Goal: Task Accomplishment & Management: Use online tool/utility

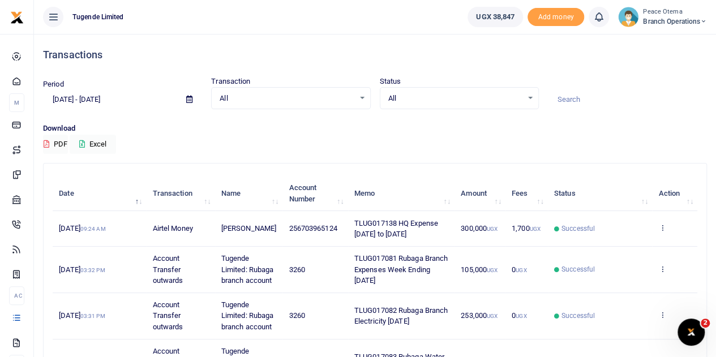
click at [700, 22] on icon at bounding box center [703, 22] width 7 height 8
click at [668, 45] on link "Switch accounts" at bounding box center [662, 41] width 89 height 16
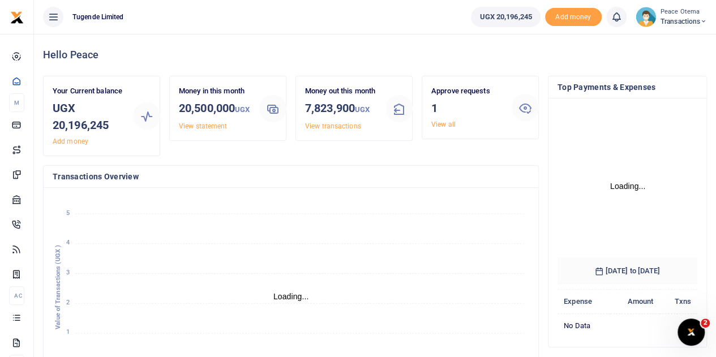
click at [702, 20] on icon at bounding box center [703, 22] width 7 height 8
click at [652, 44] on link "Switch accounts" at bounding box center [663, 41] width 89 height 16
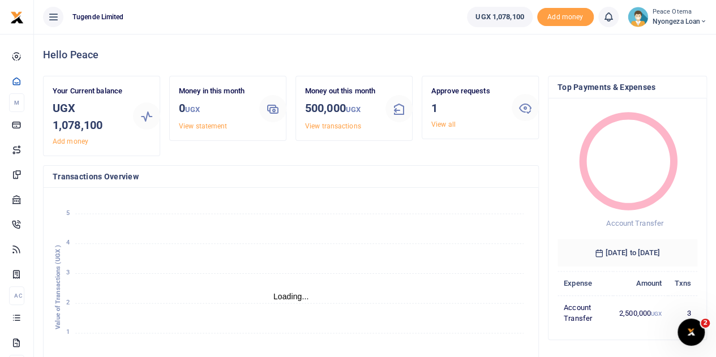
scroll to position [9, 9]
click at [700, 20] on icon at bounding box center [703, 22] width 7 height 8
click at [648, 43] on link "Switch accounts" at bounding box center [662, 41] width 89 height 16
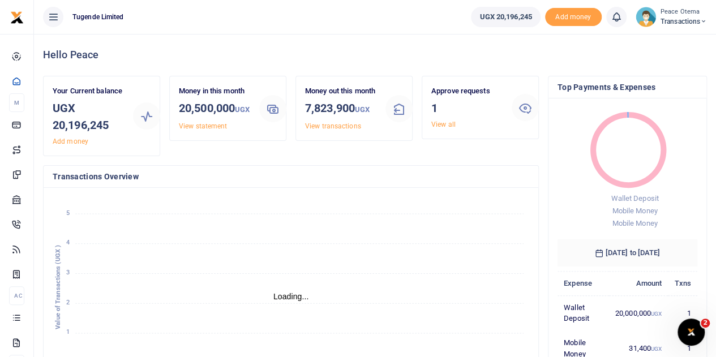
scroll to position [9, 9]
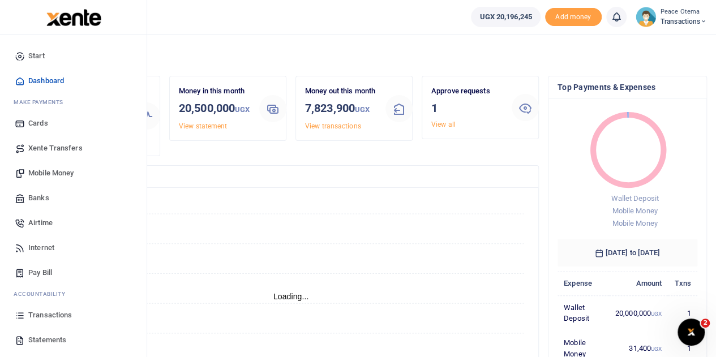
click at [54, 142] on link "Xente Transfers" at bounding box center [73, 148] width 128 height 25
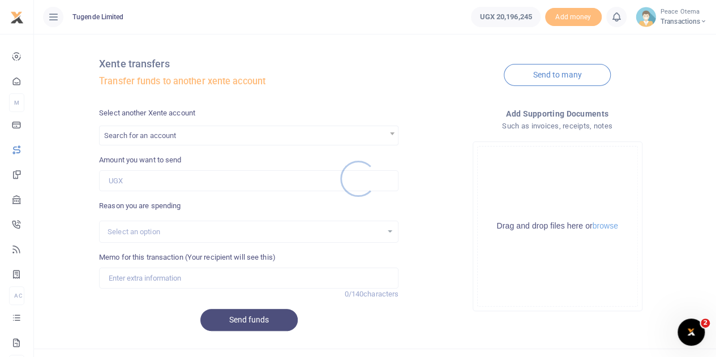
click at [184, 143] on div at bounding box center [358, 178] width 716 height 357
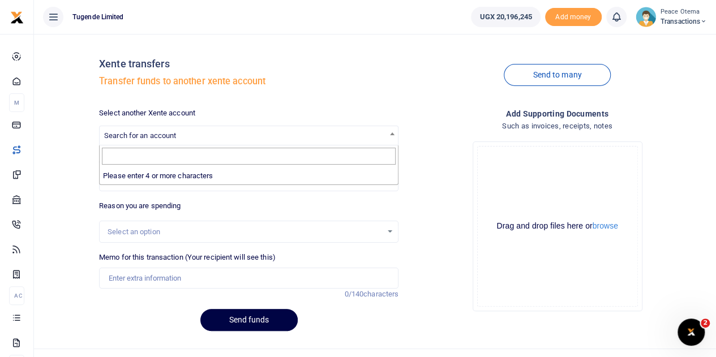
click at [184, 143] on span "Search for an account" at bounding box center [248, 136] width 299 height 20
type input "tuge"
click at [184, 143] on span "Search for an account" at bounding box center [248, 136] width 299 height 20
click at [140, 133] on span "Search for an account" at bounding box center [140, 135] width 72 height 8
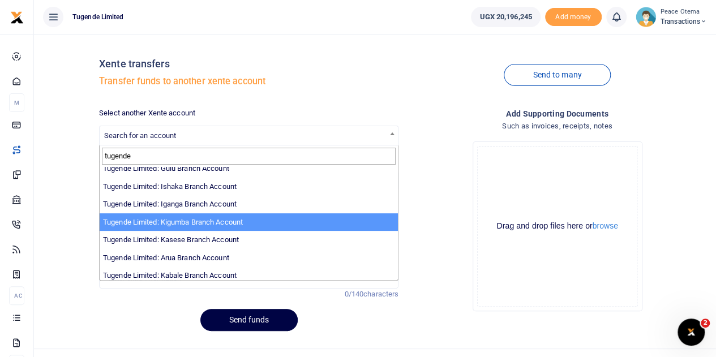
scroll to position [350, 0]
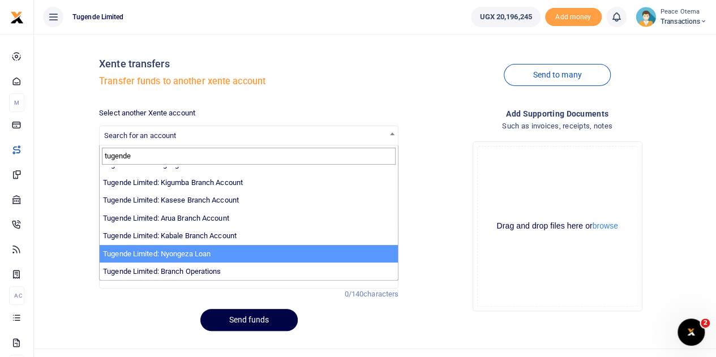
type input "tugende"
select select "3657"
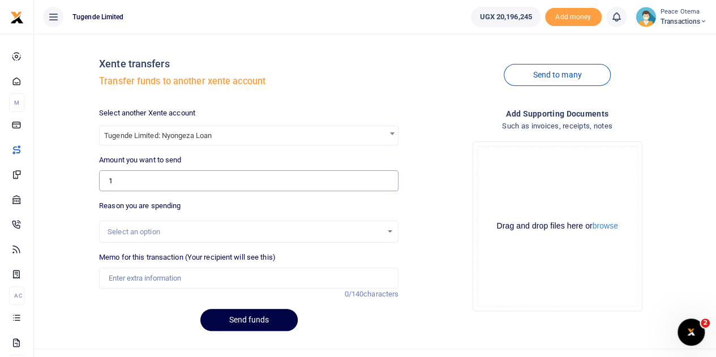
click at [127, 180] on input "1" at bounding box center [248, 180] width 299 height 21
type input "1,000,000"
click at [120, 279] on input "Memo for this transaction (Your recipient will see this)" at bounding box center [248, 278] width 299 height 21
type input "Transfer to Nyongeza"
click at [246, 323] on button "Send funds" at bounding box center [248, 320] width 97 height 22
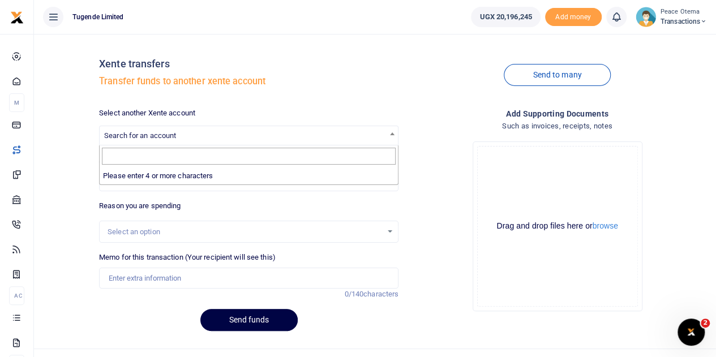
click at [139, 136] on span "Search for an account" at bounding box center [140, 135] width 72 height 8
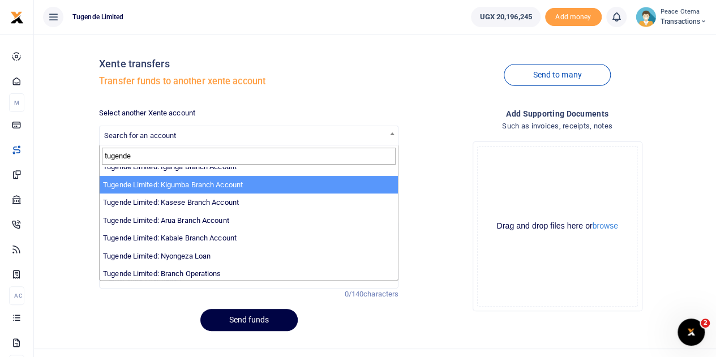
scroll to position [350, 0]
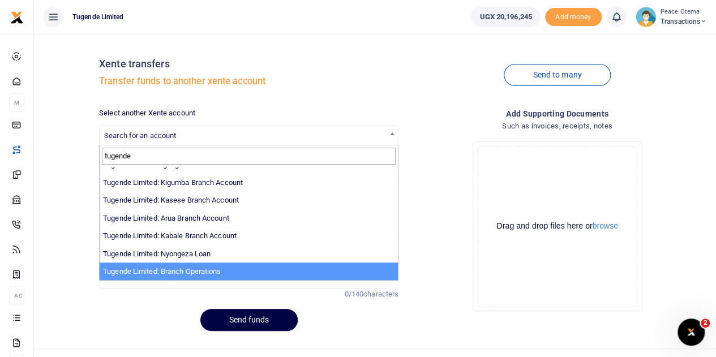
type input "tugende"
select select "4024"
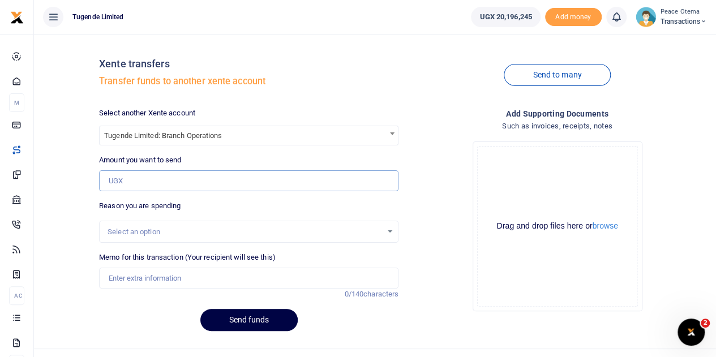
click at [120, 174] on input "Amount you want to send" at bounding box center [248, 180] width 299 height 21
type input "9,500,000"
click at [135, 274] on input "Memo for this transaction (Your recipient will see this)" at bounding box center [248, 278] width 299 height 21
type input "Transfer to Branch Operations Account"
click at [242, 318] on button "Send funds" at bounding box center [248, 320] width 97 height 22
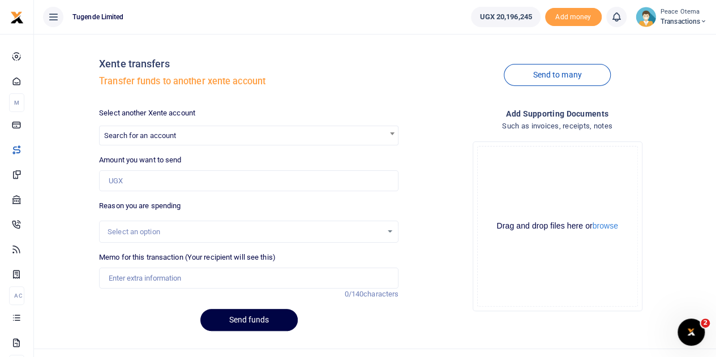
click at [704, 24] on icon at bounding box center [703, 22] width 7 height 8
click at [704, 21] on icon at bounding box center [703, 22] width 7 height 8
click at [654, 39] on link "Switch accounts" at bounding box center [663, 41] width 89 height 16
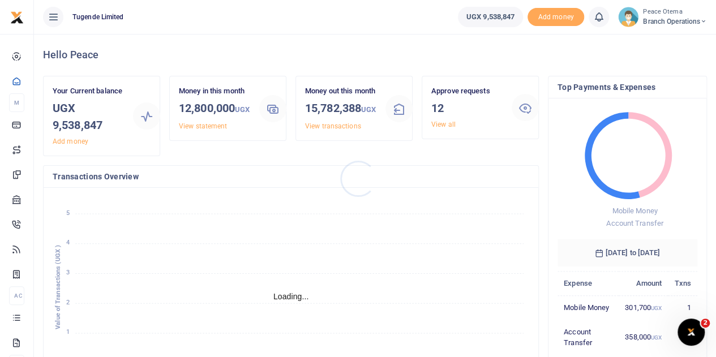
scroll to position [9, 9]
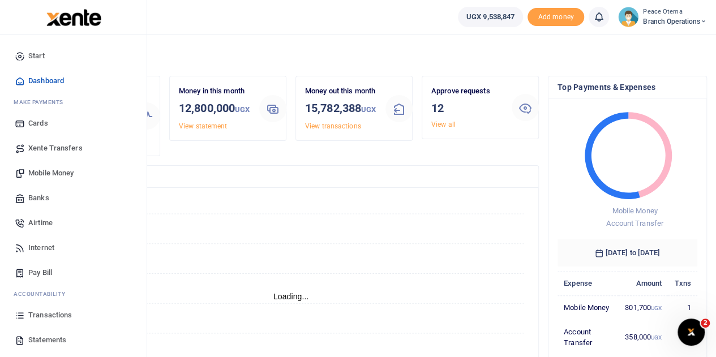
click at [46, 322] on link "Transactions" at bounding box center [73, 315] width 128 height 25
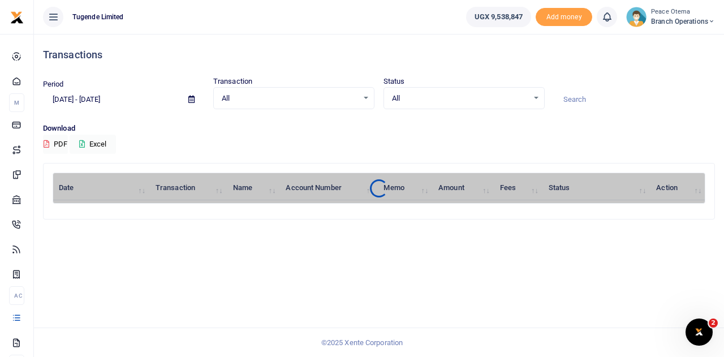
click at [581, 94] on input at bounding box center [634, 99] width 161 height 19
paste input "TLUG-016495"
click at [573, 91] on input "TLUG-016495" at bounding box center [634, 99] width 161 height 19
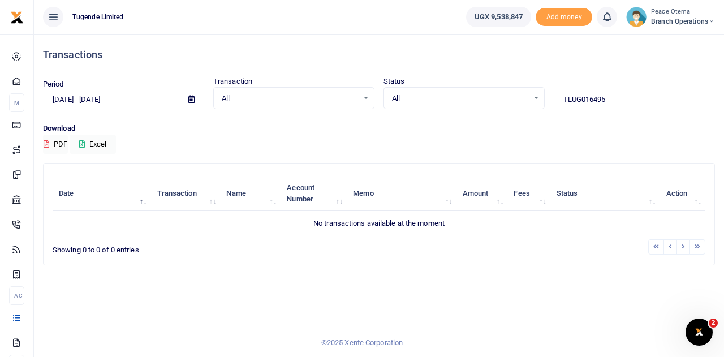
type input "TLUG016495"
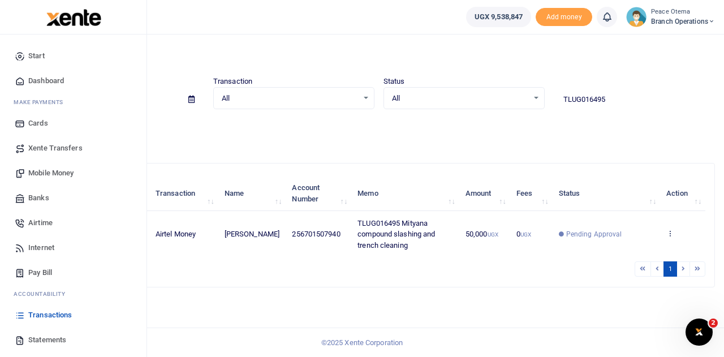
click at [44, 148] on span "Xente Transfers" at bounding box center [55, 148] width 54 height 11
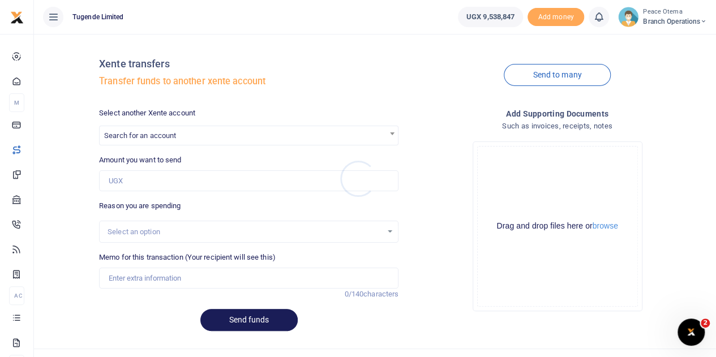
click at [154, 133] on div at bounding box center [358, 178] width 716 height 357
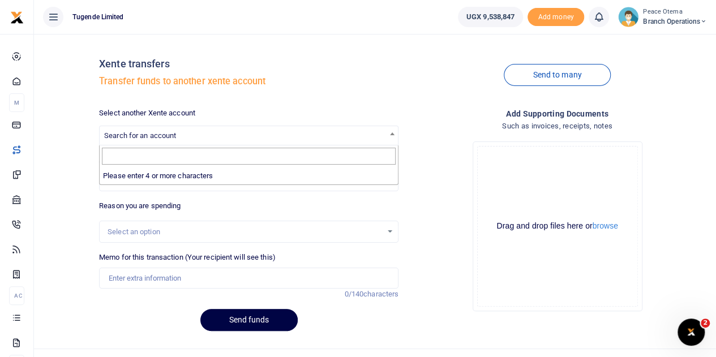
click at [154, 133] on span "Search for an account" at bounding box center [140, 135] width 72 height 8
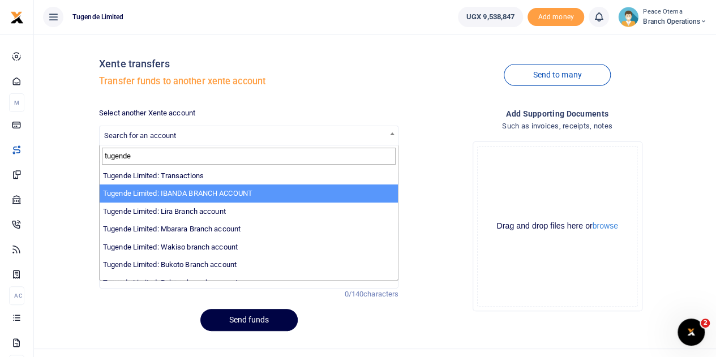
type input "tugende"
select select "3268"
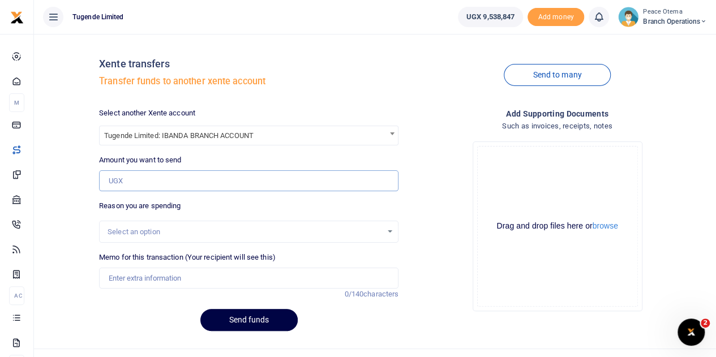
click at [140, 179] on input "Amount you want to send" at bounding box center [248, 180] width 299 height 21
click at [143, 181] on input "Amount you want to send" at bounding box center [248, 180] width 299 height 21
paste input "108,000.00"
type input "108,000"
click at [156, 277] on input "Memo for this transaction (Your recipient will see this)" at bounding box center [248, 278] width 299 height 21
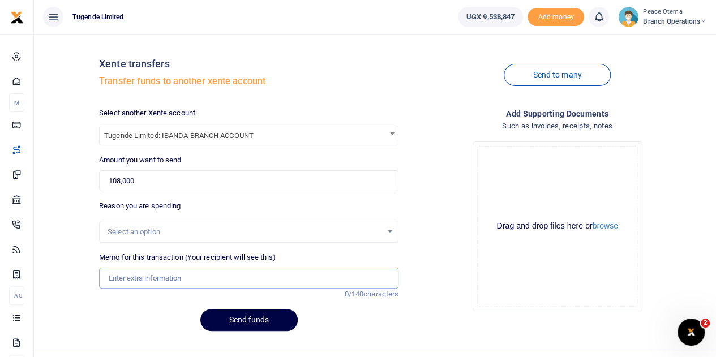
click at [121, 273] on input "Memo for this transaction (Your recipient will see this)" at bounding box center [248, 278] width 299 height 21
paste input "TLUG-017119"
click at [156, 274] on input "TLUG017119" at bounding box center [248, 278] width 299 height 21
click at [170, 279] on input "TLUG017119" at bounding box center [248, 278] width 299 height 21
paste input "electricity for ibanda branch"
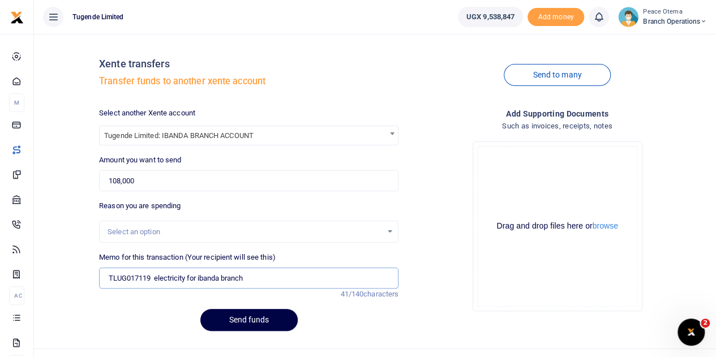
click at [203, 280] on input "TLUG017119 electricity for ibanda branch" at bounding box center [248, 278] width 299 height 21
type input "TLUG017119 electricity for Ibanda branch"
click at [221, 321] on button "Send funds" at bounding box center [248, 320] width 97 height 22
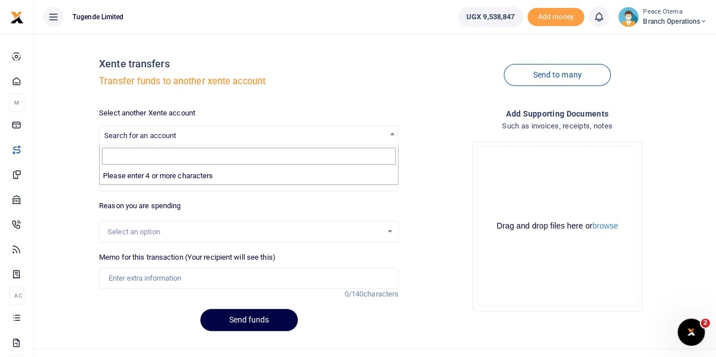
click at [132, 134] on span "Search for an account" at bounding box center [140, 135] width 72 height 8
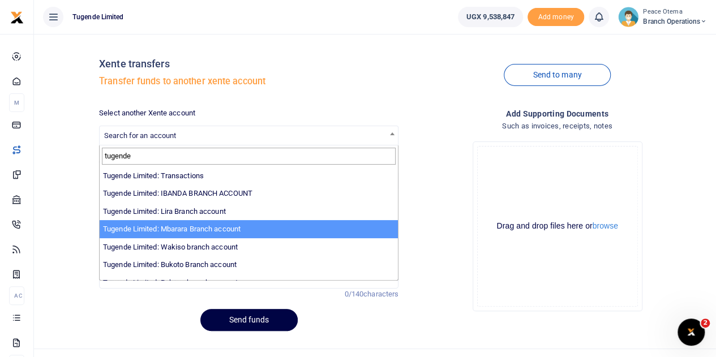
type input "tugende"
select select "3290"
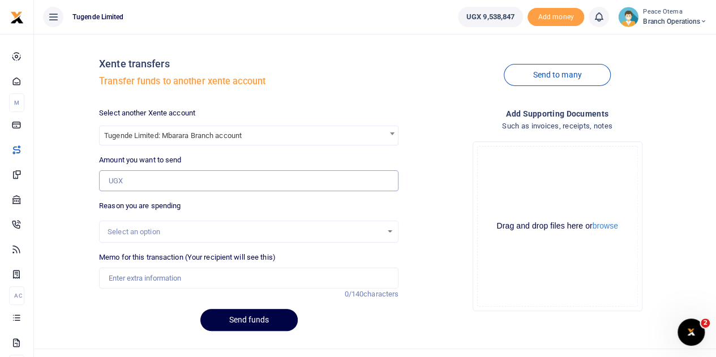
click at [124, 179] on input "Amount you want to send" at bounding box center [248, 180] width 299 height 21
click at [126, 189] on input "Amount you want to send" at bounding box center [248, 180] width 299 height 21
paste input "178,000.00"
type input "178,000"
click at [118, 280] on input "Memo for this transaction (Your recipient will see this)" at bounding box center [248, 278] width 299 height 21
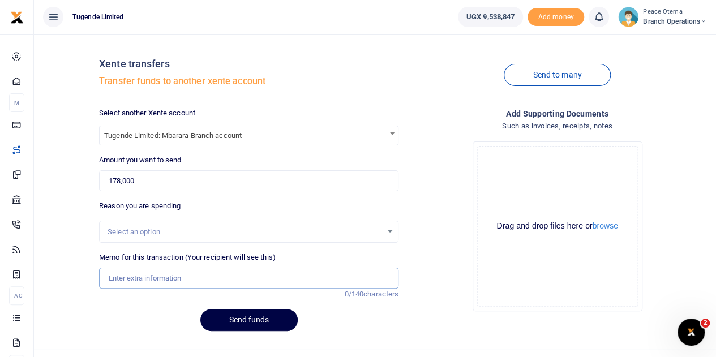
paste input "TLUG-016993"
click at [166, 275] on input "TLUG016993" at bounding box center [248, 278] width 299 height 21
type input "TLUG016993 Mbarara monthly data"
click at [229, 325] on button "Send funds" at bounding box center [248, 320] width 97 height 22
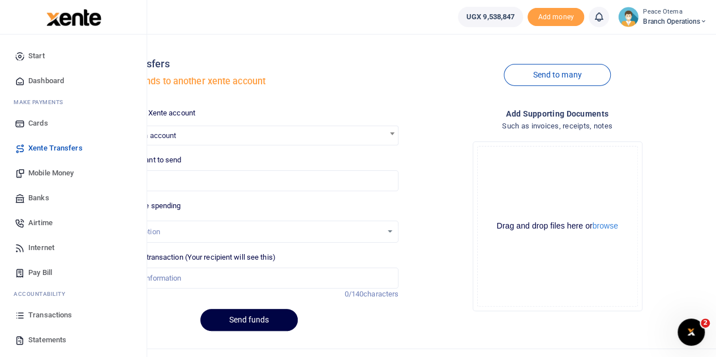
click at [51, 315] on span "Transactions" at bounding box center [50, 314] width 44 height 11
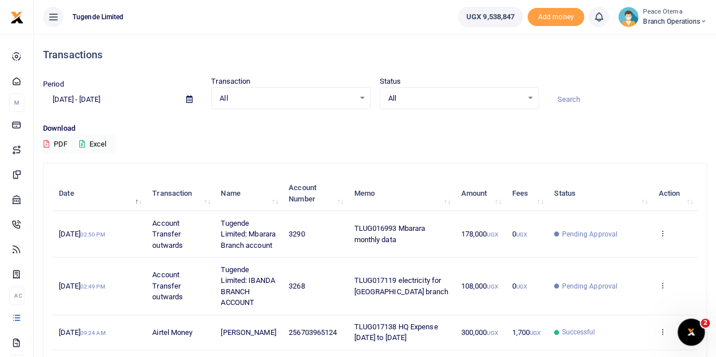
click at [571, 100] on input at bounding box center [627, 99] width 159 height 19
paste input "TLUG-016802"
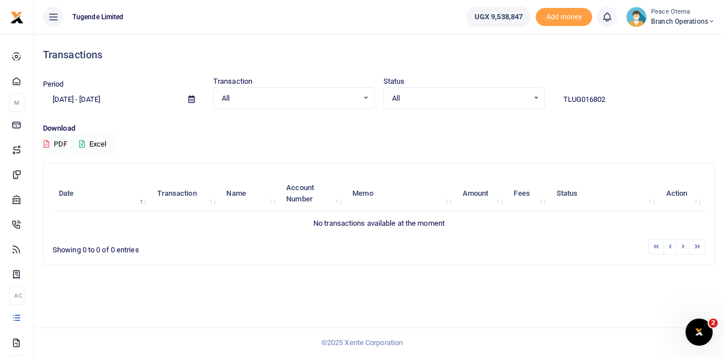
click at [616, 96] on input "TLUG016802" at bounding box center [634, 99] width 161 height 19
type input "TLUG016802"
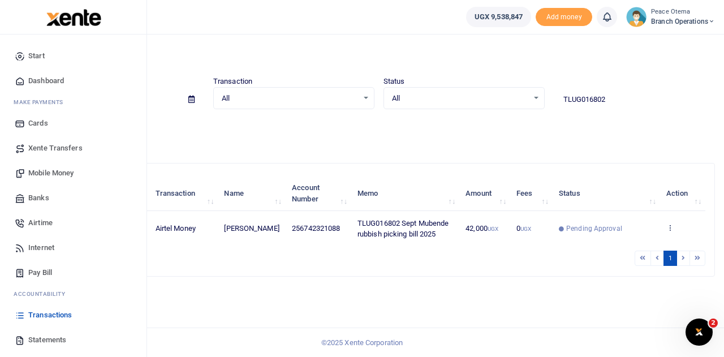
click at [41, 225] on span "Airtime" at bounding box center [40, 222] width 24 height 11
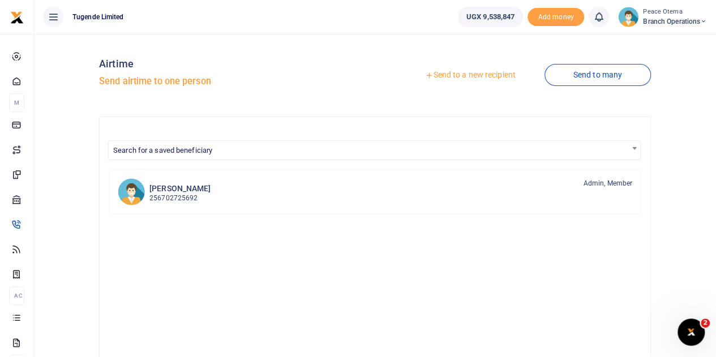
click at [426, 76] on icon at bounding box center [429, 75] width 8 height 8
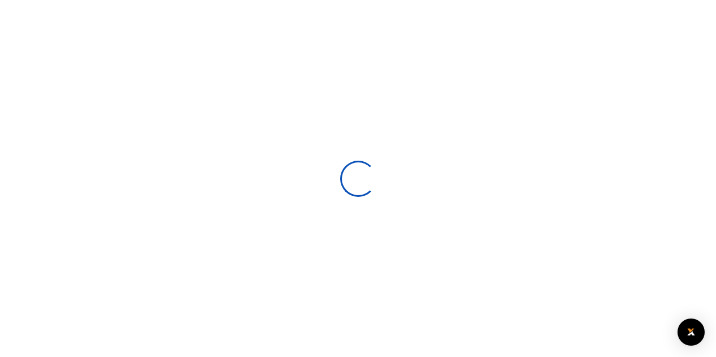
select select
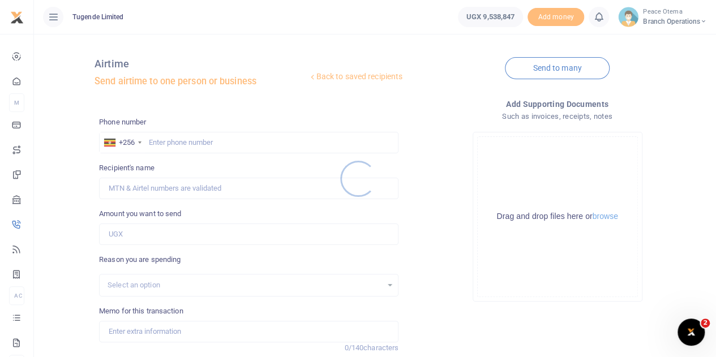
click at [162, 137] on div at bounding box center [358, 178] width 716 height 357
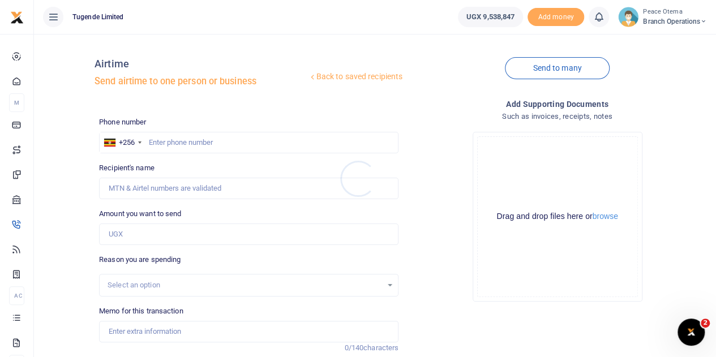
click at [162, 137] on div at bounding box center [358, 178] width 716 height 357
click at [162, 137] on input "text" at bounding box center [248, 142] width 299 height 21
paste input "772793842"
type input "772793842"
type input "Nehemiah Byamukama"
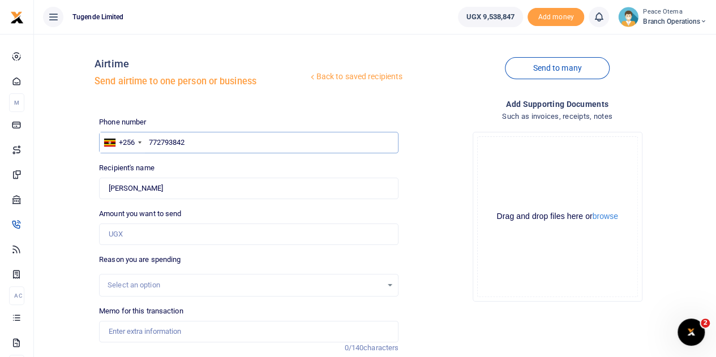
type input "772793842"
click at [132, 233] on input "Amount you want to send" at bounding box center [248, 233] width 299 height 21
type input "80,000"
click at [128, 329] on input "Memo for this transaction" at bounding box center [248, 331] width 299 height 21
click at [115, 331] on input "Memo for this transaction" at bounding box center [248, 331] width 299 height 21
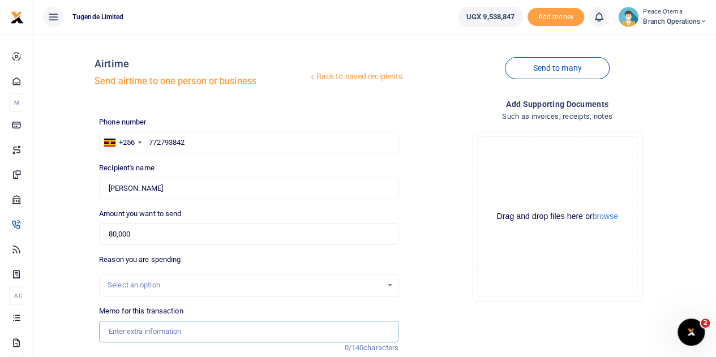
paste input "TLUG-017139"
click at [150, 333] on input "TLUG017139" at bounding box center [248, 331] width 299 height 21
drag, startPoint x: 190, startPoint y: 190, endPoint x: 74, endPoint y: 197, distance: 116.2
click at [74, 197] on div "Back to saved recipients Airtime Send airtime to one person or business Send to…" at bounding box center [374, 234] width 673 height 382
click at [230, 331] on input "TLUG017139 Minutes and data for" at bounding box center [248, 331] width 299 height 21
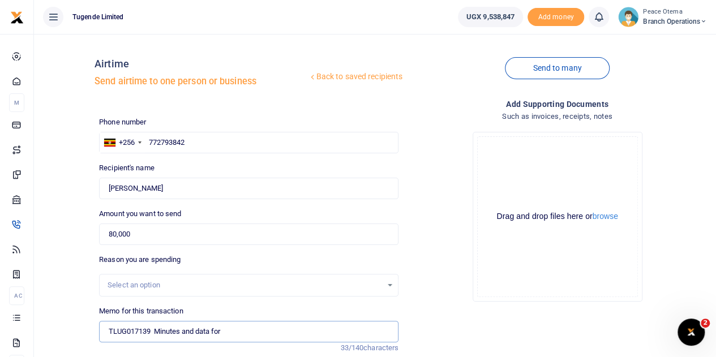
paste input "[PERSON_NAME]"
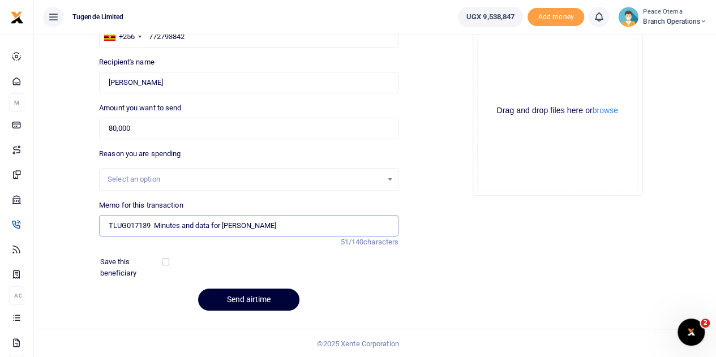
type input "TLUG017139 Minutes and data for Nehemiah Byamukama"
click at [230, 298] on button "Send airtime" at bounding box center [248, 300] width 101 height 22
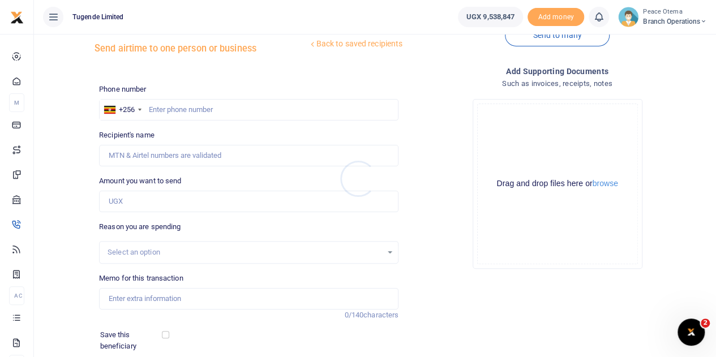
scroll to position [32, 0]
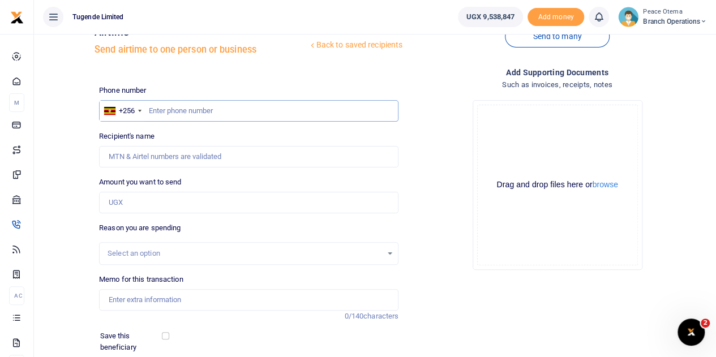
click at [184, 101] on input "text" at bounding box center [248, 110] width 299 height 21
paste input "767272439"
type input "767272439"
type input "Robert Ainamaani"
type input "767272439"
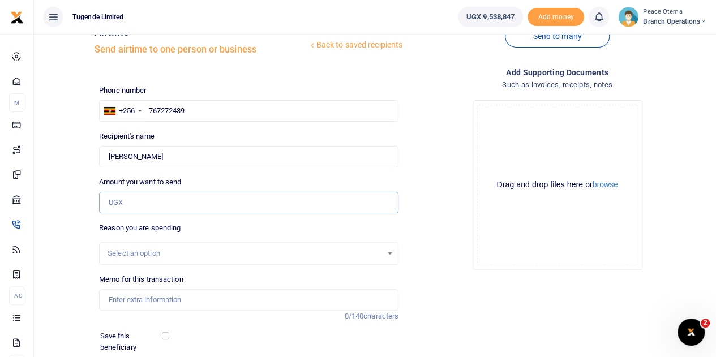
click at [124, 197] on input "Amount you want to send" at bounding box center [248, 202] width 299 height 21
type input "60,000"
click at [115, 300] on input "Memo for this transaction" at bounding box center [248, 299] width 299 height 21
paste input "TLUG-017139"
click at [166, 301] on input "TLUG017139" at bounding box center [248, 299] width 299 height 21
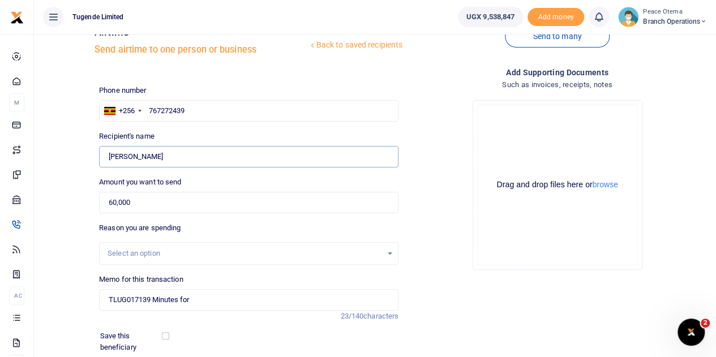
drag, startPoint x: 179, startPoint y: 152, endPoint x: 75, endPoint y: 152, distance: 104.1
click at [75, 152] on div "Back to saved recipients Airtime Send airtime to one person or business Send to…" at bounding box center [374, 202] width 673 height 382
click at [200, 306] on input "TLUG017139 Minutes for" at bounding box center [248, 299] width 299 height 21
paste input "Robert Ainamaani"
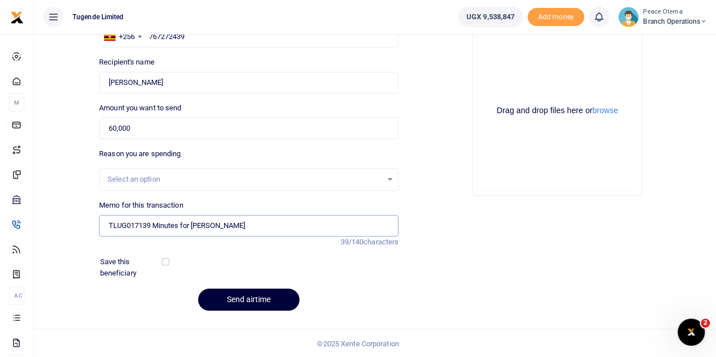
type input "TLUG017139 Minutes for Robert Ainamaani"
click at [247, 297] on button "Send airtime" at bounding box center [248, 300] width 101 height 22
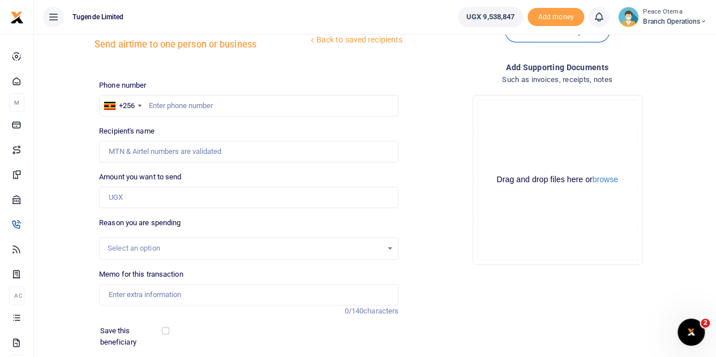
scroll to position [16, 0]
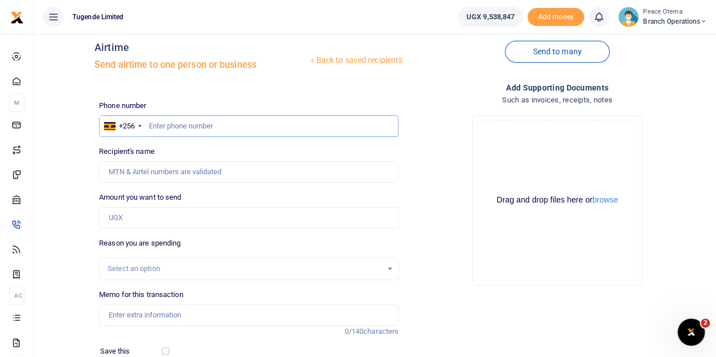
click at [170, 117] on input "text" at bounding box center [248, 125] width 299 height 21
paste input "788122756"
type input "788122756"
type input "[PERSON_NAME]"
click at [141, 218] on input "Amount you want to send" at bounding box center [248, 217] width 299 height 21
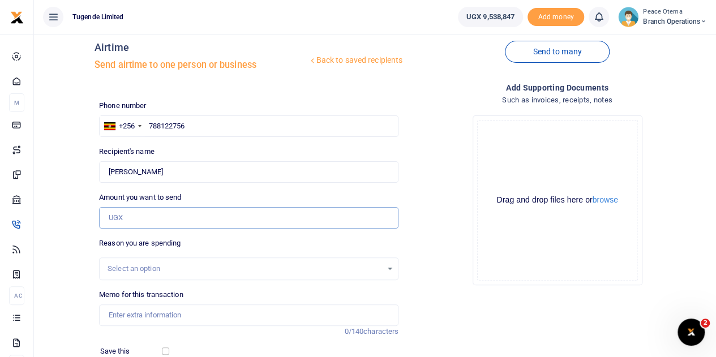
type input "2"
type input "30,000"
click at [126, 314] on input "Memo for this transaction" at bounding box center [248, 314] width 299 height 21
click at [118, 315] on input "Memo for this transaction" at bounding box center [248, 314] width 299 height 21
paste input "TLUG-017139"
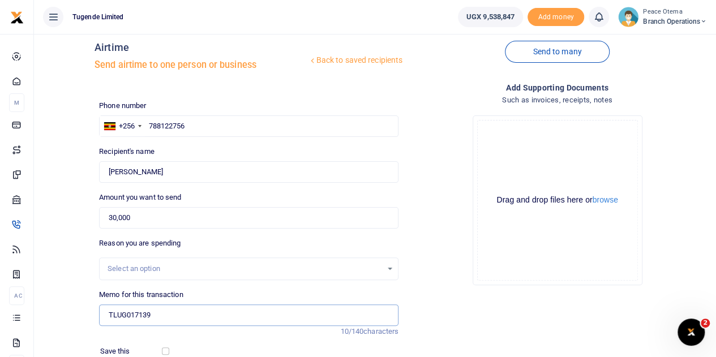
click at [163, 311] on input "TLUG017139" at bounding box center [248, 314] width 299 height 21
drag, startPoint x: 130, startPoint y: 169, endPoint x: 158, endPoint y: 171, distance: 28.4
click at [158, 171] on input "Found" at bounding box center [248, 171] width 299 height 21
click at [213, 316] on input "TLUG017139 Data for [PERSON_NAME]" at bounding box center [248, 314] width 299 height 21
paste input "Erwecu"
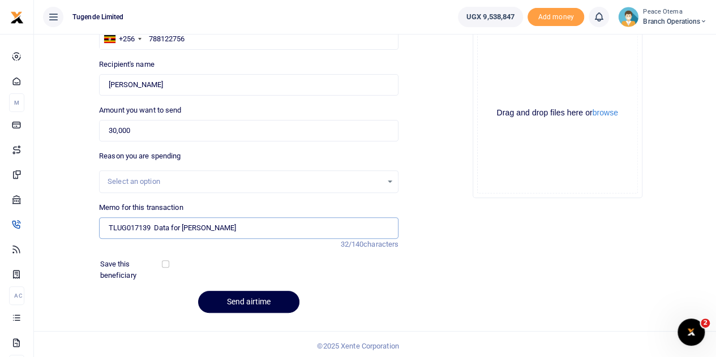
scroll to position [106, 0]
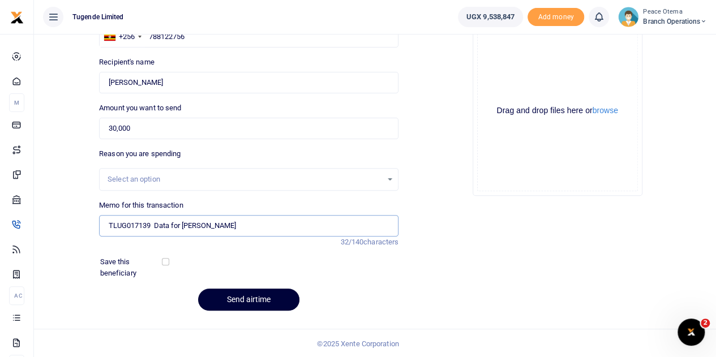
type input "TLUG017139 Data for [PERSON_NAME]"
click at [238, 299] on button "Send airtime" at bounding box center [248, 300] width 101 height 22
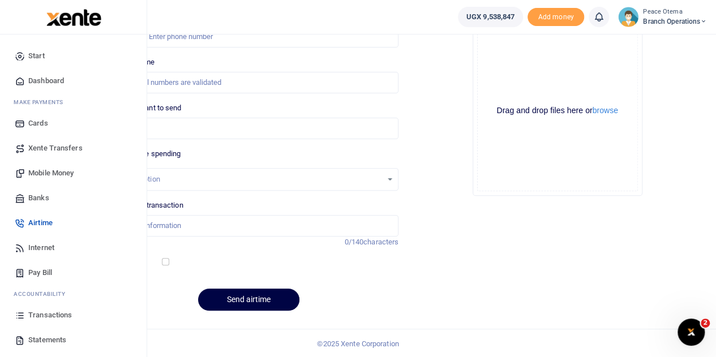
click at [41, 321] on link "Transactions" at bounding box center [73, 315] width 128 height 25
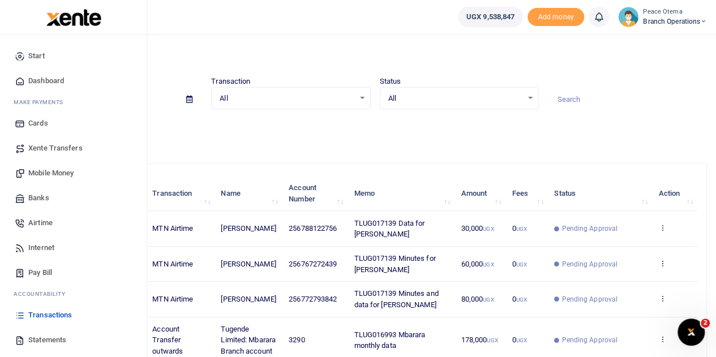
click at [40, 220] on span "Airtime" at bounding box center [40, 222] width 24 height 11
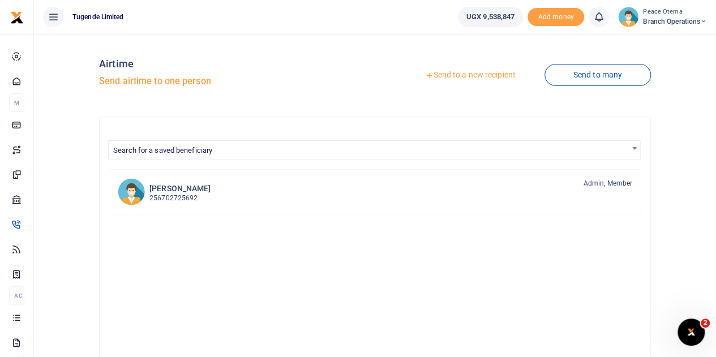
click at [425, 74] on icon at bounding box center [429, 75] width 8 height 8
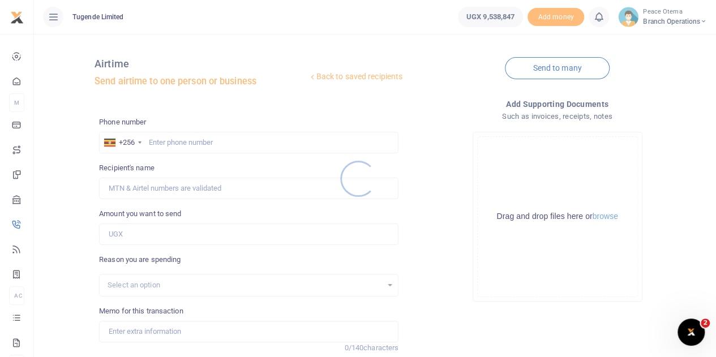
click at [156, 140] on div at bounding box center [358, 178] width 716 height 357
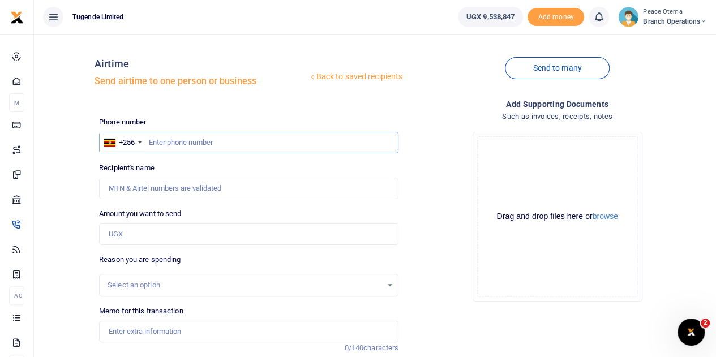
click at [156, 140] on input "text" at bounding box center [248, 142] width 299 height 21
paste input "768845180"
type input "768845180"
type input "George Michael Agwaru"
type input "768845180"
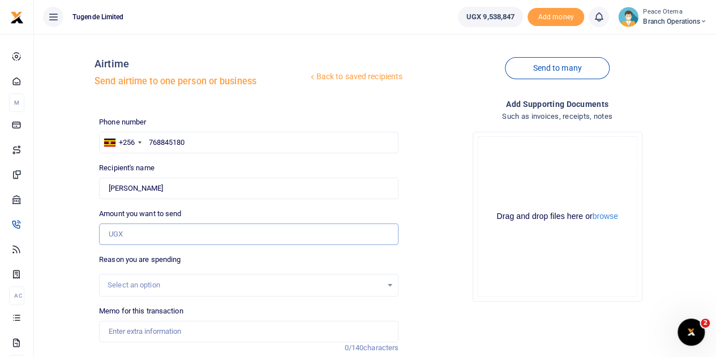
click at [132, 237] on input "Amount you want to send" at bounding box center [248, 233] width 299 height 21
type input "50,000"
click at [131, 322] on input "Memo for this transaction" at bounding box center [248, 331] width 299 height 21
click at [201, 187] on input "Found" at bounding box center [248, 188] width 299 height 21
drag, startPoint x: 201, startPoint y: 187, endPoint x: 107, endPoint y: 186, distance: 94.5
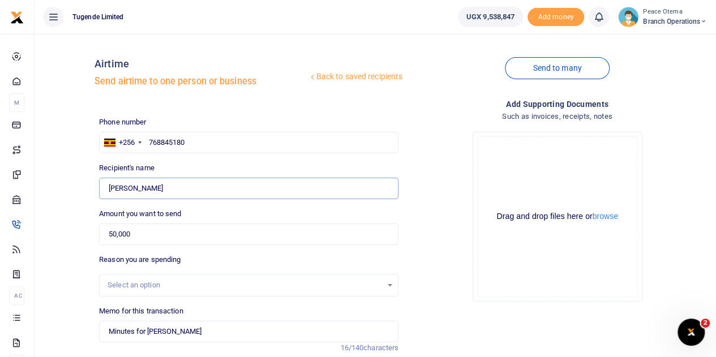
click at [107, 186] on input "Found" at bounding box center [248, 188] width 299 height 21
drag, startPoint x: 148, startPoint y: 335, endPoint x: 192, endPoint y: 333, distance: 44.2
click at [192, 333] on input "Minutes for Amos" at bounding box center [248, 331] width 299 height 21
paste input "George Michael Agwaru"
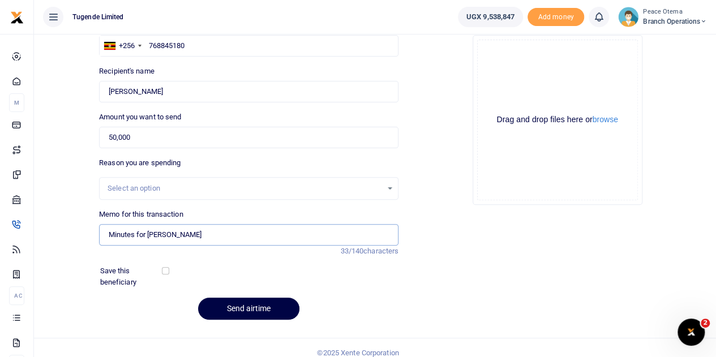
scroll to position [106, 0]
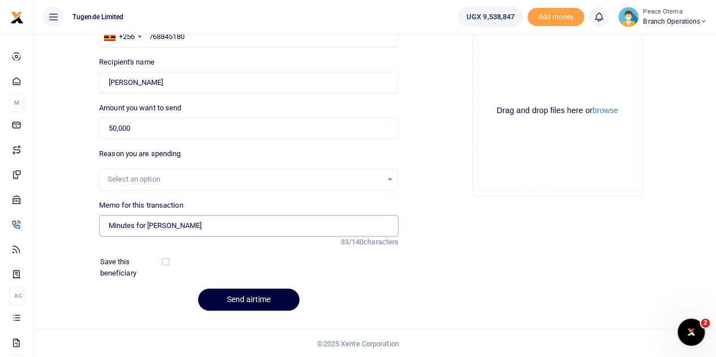
type input "Minutes for George Michael Agwaru"
click at [240, 299] on button "Send airtime" at bounding box center [248, 300] width 101 height 22
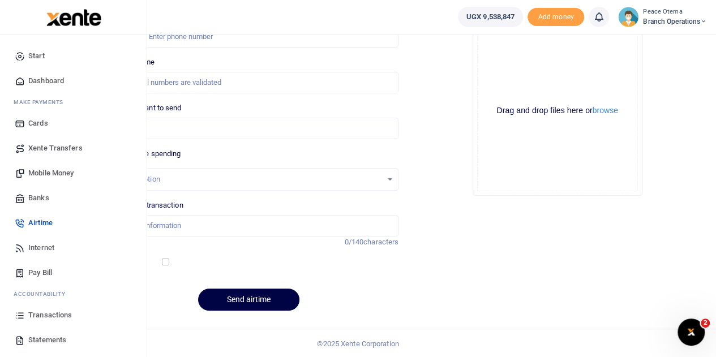
click at [44, 315] on span "Transactions" at bounding box center [50, 314] width 44 height 11
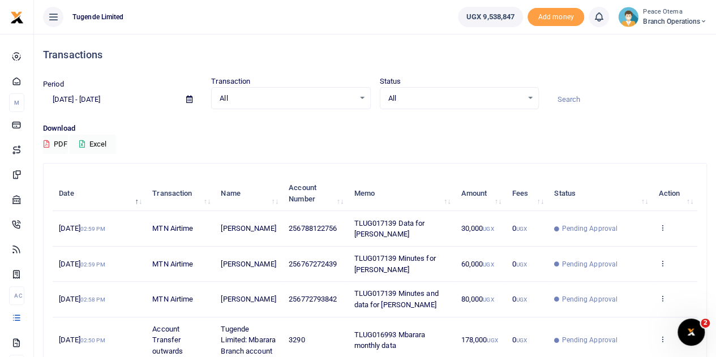
click at [582, 97] on input at bounding box center [627, 99] width 159 height 19
paste input "TLUG-016802"
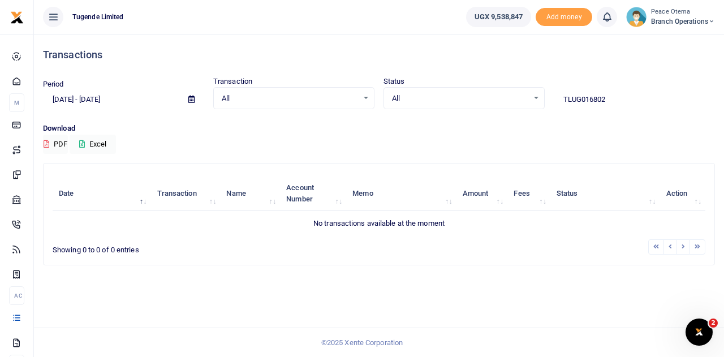
click at [610, 99] on input "TLUG016802" at bounding box center [634, 99] width 161 height 19
type input "TLUG016802"
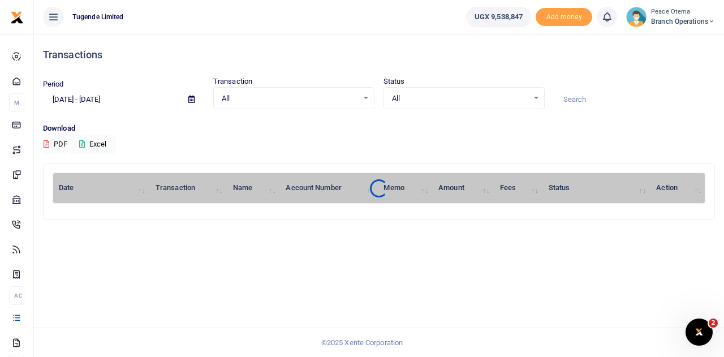
click at [578, 100] on input at bounding box center [634, 99] width 161 height 19
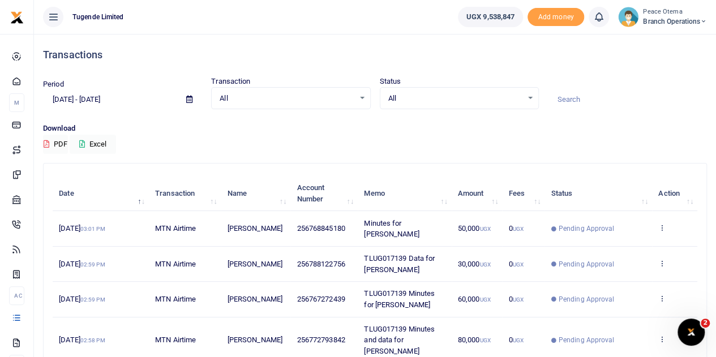
click at [578, 100] on input at bounding box center [627, 99] width 159 height 19
paste input "TLUG-016927"
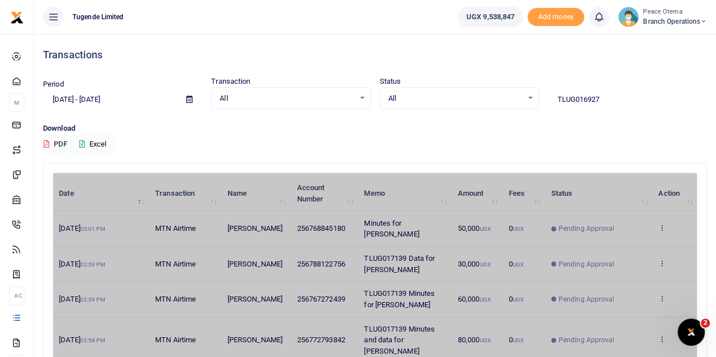
click at [600, 99] on input "TLUG016927" at bounding box center [627, 99] width 159 height 19
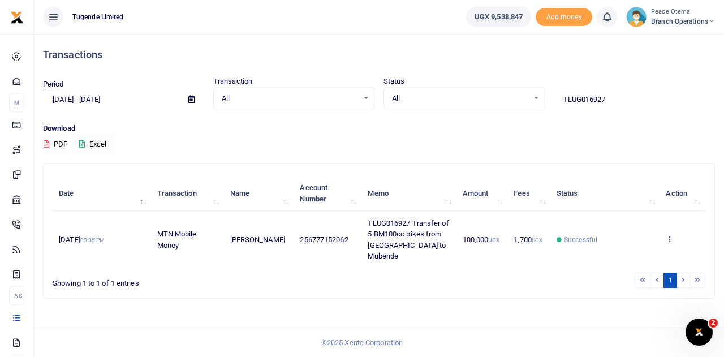
drag, startPoint x: 623, startPoint y: 104, endPoint x: 467, endPoint y: 89, distance: 156.8
click at [467, 89] on div "Period 09/08/2025 - 10/07/2025 Transaction All Select an option... All Airtime …" at bounding box center [378, 92] width 681 height 33
paste input "-0171"
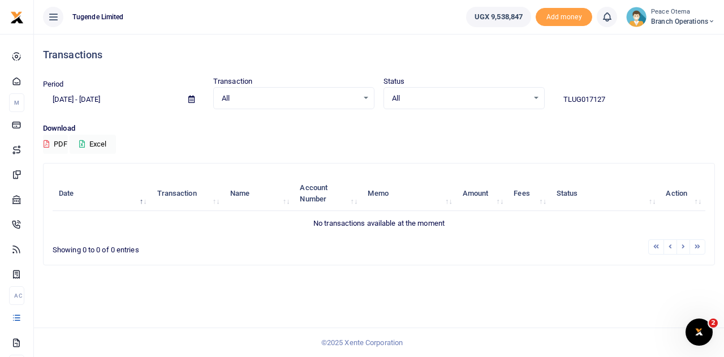
click at [607, 100] on input "TLUG017127" at bounding box center [634, 99] width 161 height 19
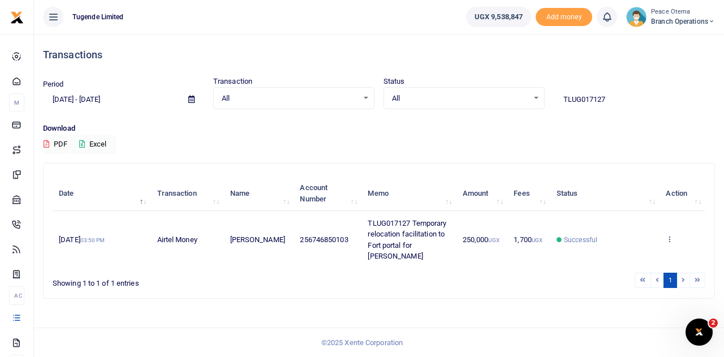
drag, startPoint x: 617, startPoint y: 99, endPoint x: 448, endPoint y: 84, distance: 169.2
click at [448, 84] on div "Period [DATE] - [DATE] Transaction All Select an option... All Airtime Internet…" at bounding box center [378, 92] width 681 height 33
paste input "-017036"
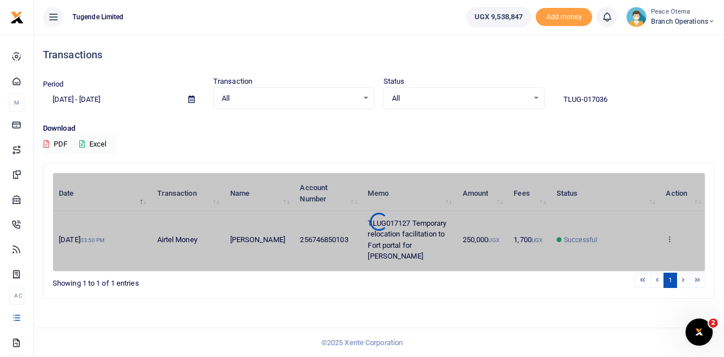
click at [448, 84] on div "Status All Select an option... All Processing Successful Pending Declined Failed" at bounding box center [464, 92] width 170 height 33
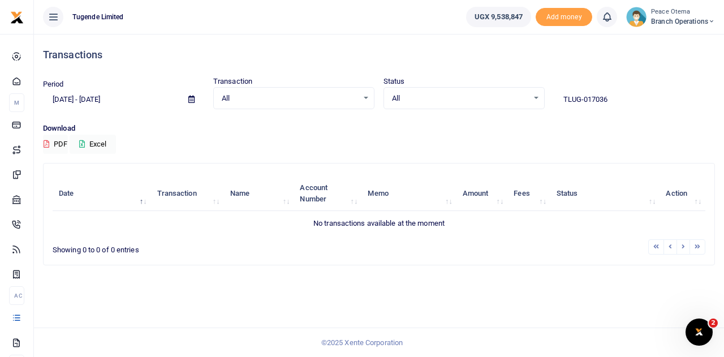
click at [584, 98] on input "TLUG-017036" at bounding box center [634, 99] width 161 height 19
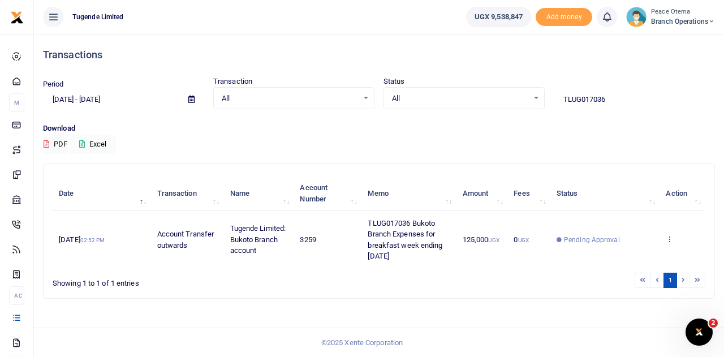
drag, startPoint x: 607, startPoint y: 100, endPoint x: 427, endPoint y: 75, distance: 181.6
click at [427, 75] on div "Transactions Period 09/08/2025 - 10/07/2025 Transaction All Select an option...…" at bounding box center [378, 171] width 681 height 274
paste input "-017103"
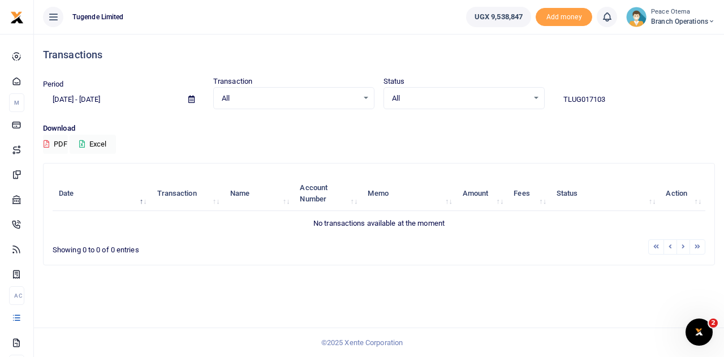
click at [606, 100] on input "TLUG017103" at bounding box center [634, 99] width 161 height 19
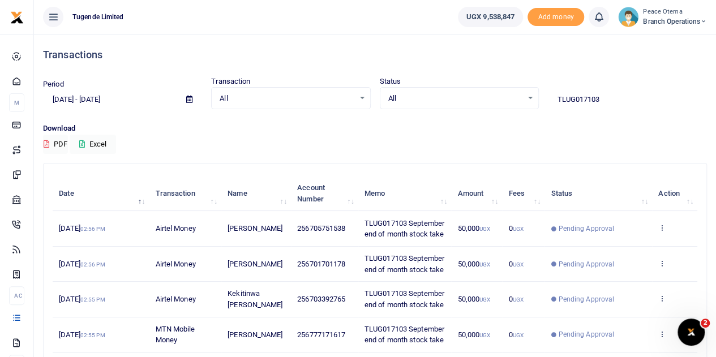
drag, startPoint x: 601, startPoint y: 99, endPoint x: 499, endPoint y: 84, distance: 103.5
click at [499, 84] on div "Period [DATE] - [DATE] Transaction All Select an option... All Airtime Internet…" at bounding box center [374, 92] width 673 height 33
paste input "-016981"
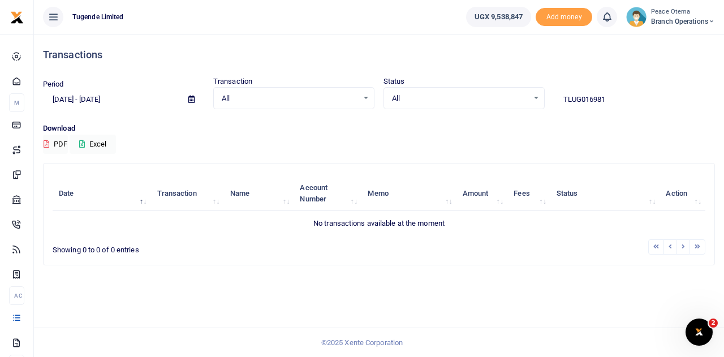
click at [606, 101] on input "TLUG016981" at bounding box center [634, 99] width 161 height 19
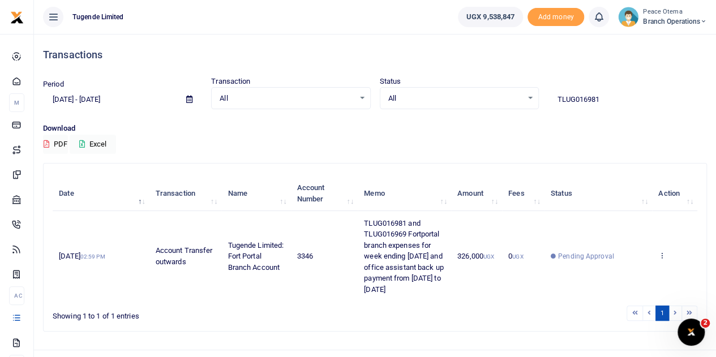
drag, startPoint x: 607, startPoint y: 97, endPoint x: 466, endPoint y: 88, distance: 141.1
click at [466, 88] on div "Period [DATE] - [DATE] Transaction All Select an option... All Airtime Internet…" at bounding box center [374, 92] width 673 height 33
paste input "-017040"
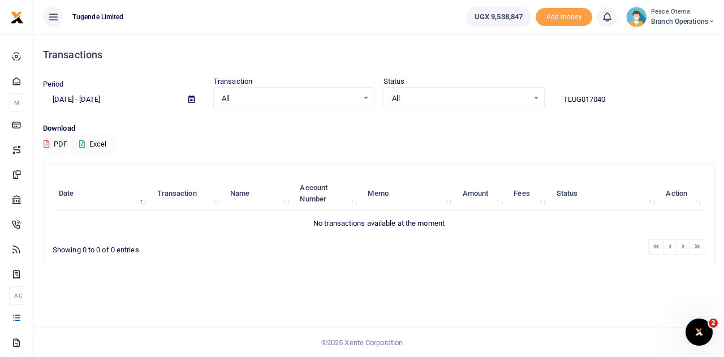
click at [609, 98] on input "TLUG017040" at bounding box center [634, 99] width 161 height 19
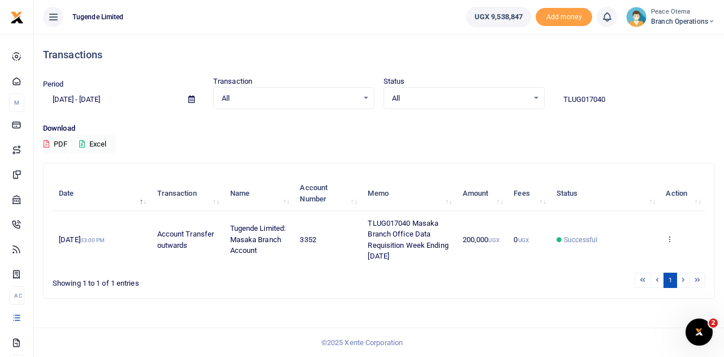
drag, startPoint x: 620, startPoint y: 106, endPoint x: 470, endPoint y: 85, distance: 151.3
click at [470, 85] on div "Period [DATE] - [DATE] Transaction All Select an option... All Airtime Internet…" at bounding box center [378, 92] width 681 height 33
paste input "-017005"
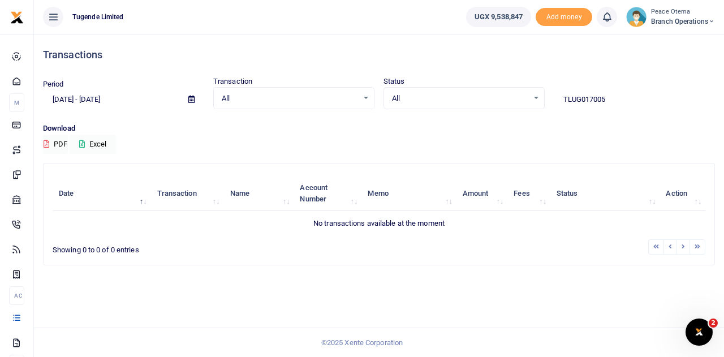
click at [605, 98] on input "TLUG017005" at bounding box center [634, 99] width 161 height 19
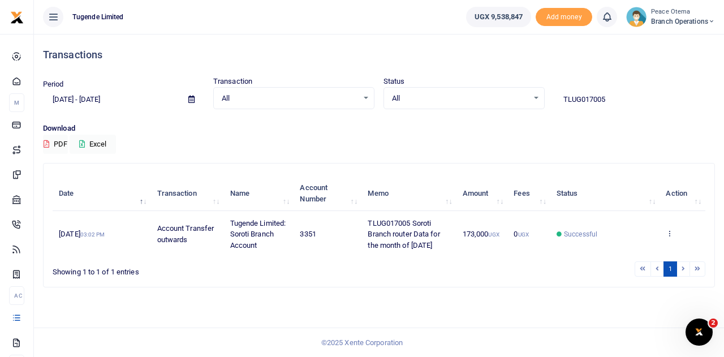
drag, startPoint x: 622, startPoint y: 104, endPoint x: 453, endPoint y: 92, distance: 169.6
click at [453, 92] on div "Period [DATE] - [DATE] Transaction All Select an option... All Airtime Internet…" at bounding box center [378, 92] width 681 height 33
paste input "-017039"
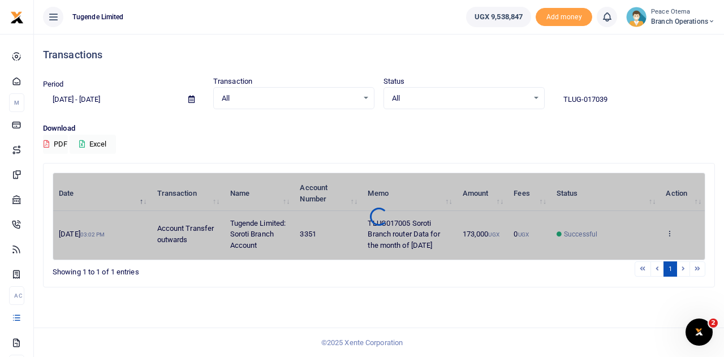
click at [453, 92] on div "All Select an option..." at bounding box center [464, 98] width 160 height 12
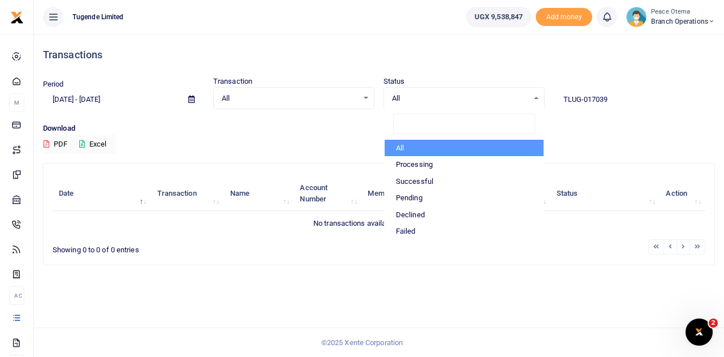
click at [586, 97] on input "TLUG-017039" at bounding box center [634, 99] width 161 height 19
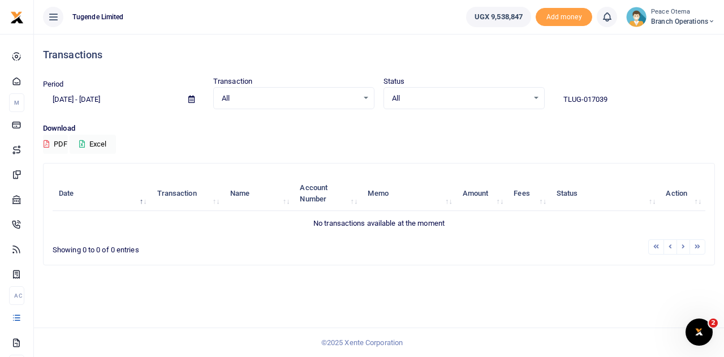
click at [586, 97] on input "TLUG-017039" at bounding box center [634, 99] width 161 height 19
click at [584, 98] on input "TLUG-017039" at bounding box center [634, 99] width 161 height 19
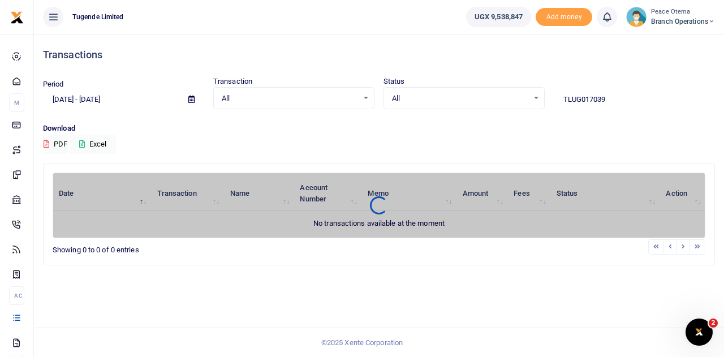
click at [621, 96] on input "TLUG017039" at bounding box center [634, 99] width 161 height 19
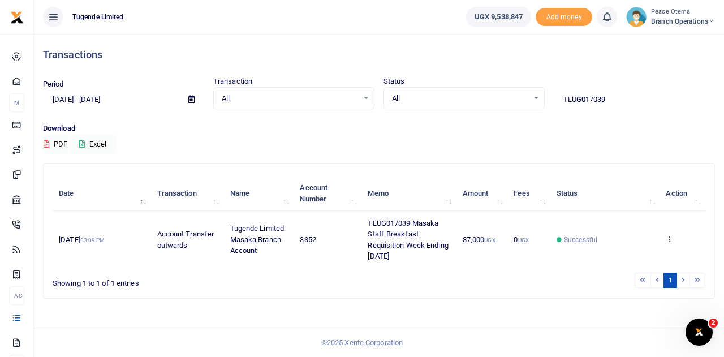
drag, startPoint x: 613, startPoint y: 96, endPoint x: 482, endPoint y: 99, distance: 131.3
click at [482, 99] on div "Period [DATE] - [DATE] Transaction All Select an option... All Airtime Internet…" at bounding box center [378, 92] width 681 height 33
paste input "-017110"
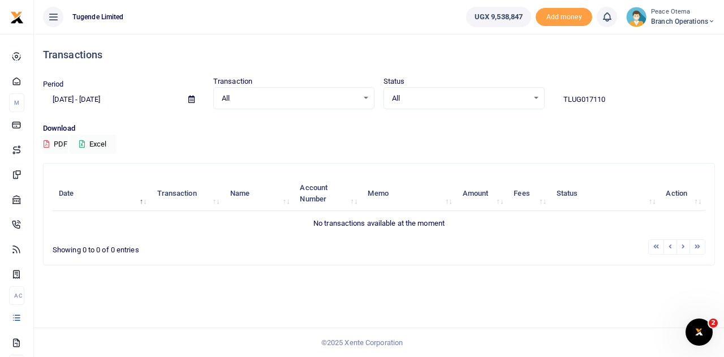
click at [606, 98] on input "TLUG017110" at bounding box center [634, 99] width 161 height 19
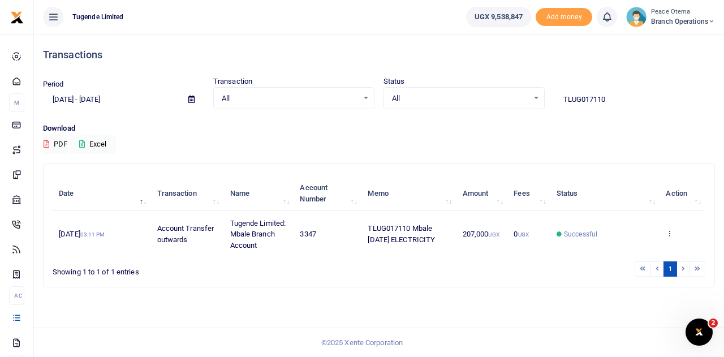
drag, startPoint x: 614, startPoint y: 100, endPoint x: 475, endPoint y: 91, distance: 139.5
click at [475, 91] on div "Period [DATE] - [DATE] Transaction All Select an option... All Airtime Internet…" at bounding box center [378, 92] width 681 height 33
paste input "-017109"
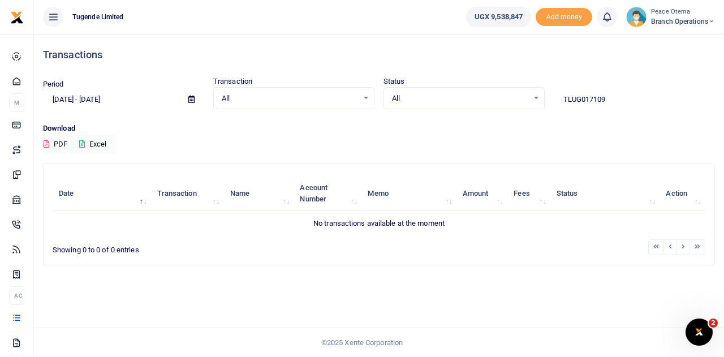
click at [617, 98] on input "TLUG017109" at bounding box center [634, 99] width 161 height 19
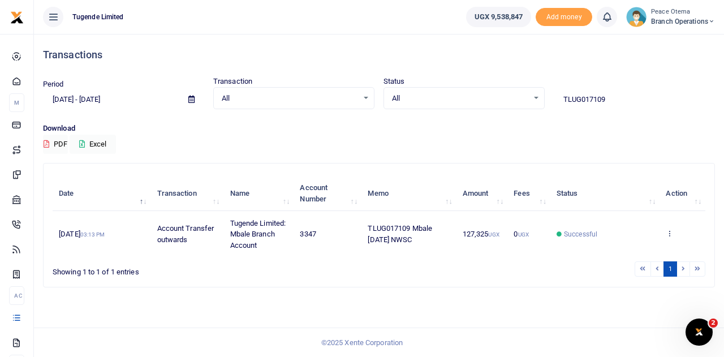
drag, startPoint x: 618, startPoint y: 102, endPoint x: 469, endPoint y: 100, distance: 148.8
click at [469, 100] on div "Period [DATE] - [DATE] Transaction All Select an option... All Airtime Internet…" at bounding box center [378, 92] width 681 height 33
paste input "-016991"
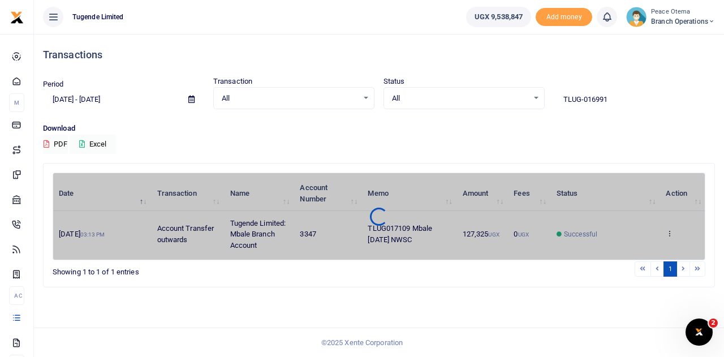
click at [469, 100] on span "All" at bounding box center [460, 98] width 136 height 11
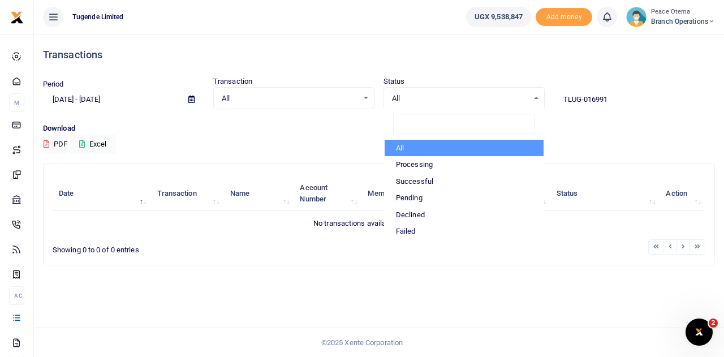
click at [582, 98] on input "TLUG-016991" at bounding box center [634, 99] width 161 height 19
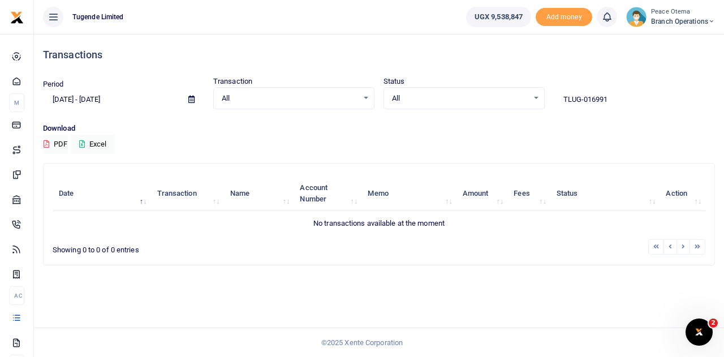
click at [584, 96] on input "TLUG-016991" at bounding box center [634, 99] width 161 height 19
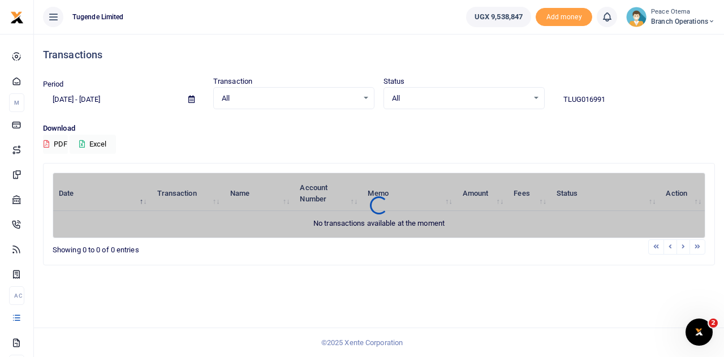
click at [614, 98] on input "TLUG016991" at bounding box center [634, 99] width 161 height 19
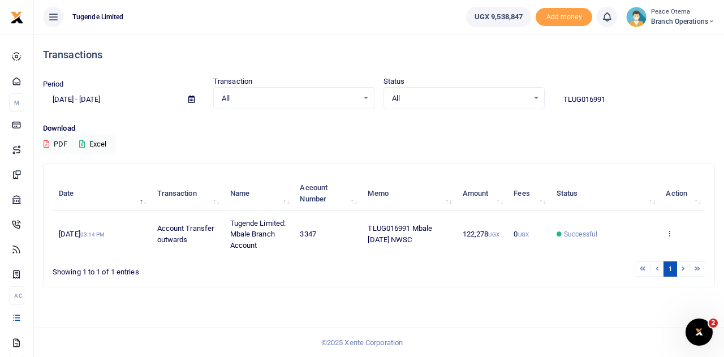
drag, startPoint x: 610, startPoint y: 95, endPoint x: 505, endPoint y: 89, distance: 104.9
click at [505, 89] on div "Period [DATE] - [DATE] Transaction All Select an option... All Airtime Internet…" at bounding box center [378, 92] width 681 height 33
paste input "-016983"
click at [505, 89] on div "All Select an option... All Processing Successful Pending Declined Failed" at bounding box center [464, 98] width 161 height 23
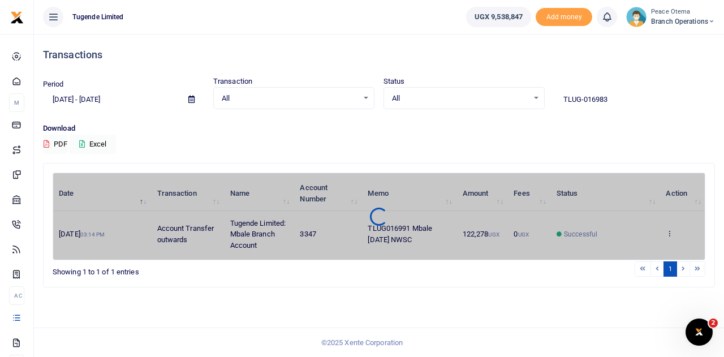
click at [584, 97] on input "TLUG-016983" at bounding box center [634, 99] width 161 height 19
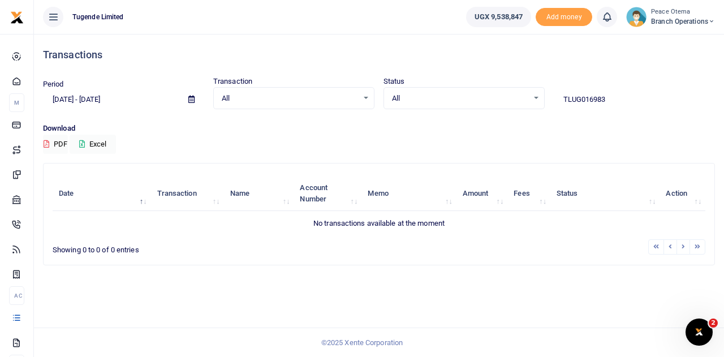
click at [609, 98] on input "TLUG016983" at bounding box center [634, 99] width 161 height 19
type input "TLUG016983"
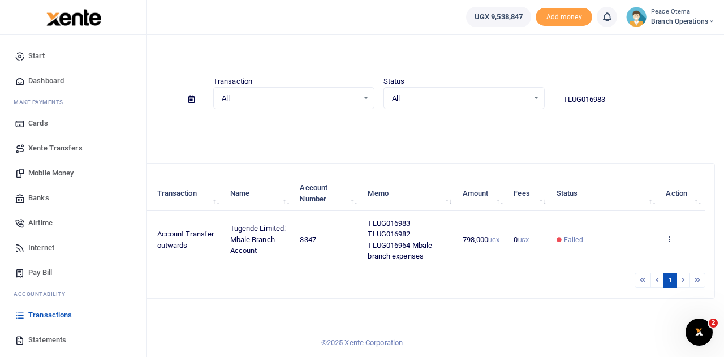
click at [38, 146] on span "Xente Transfers" at bounding box center [55, 148] width 54 height 11
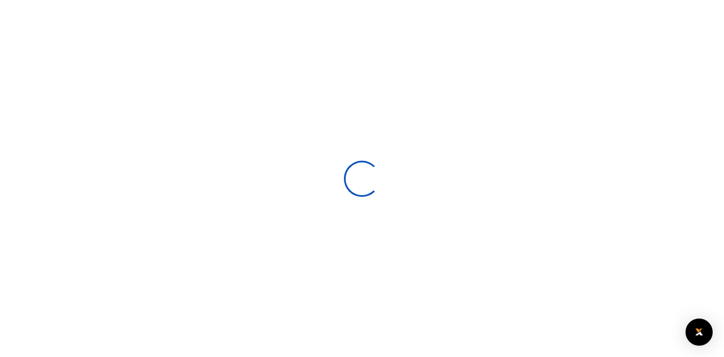
select select
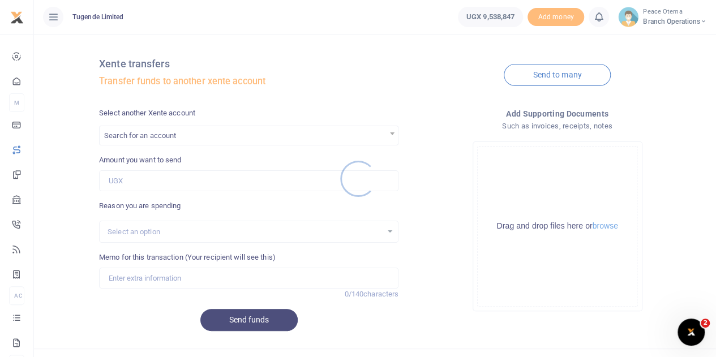
click at [164, 140] on div at bounding box center [358, 178] width 716 height 357
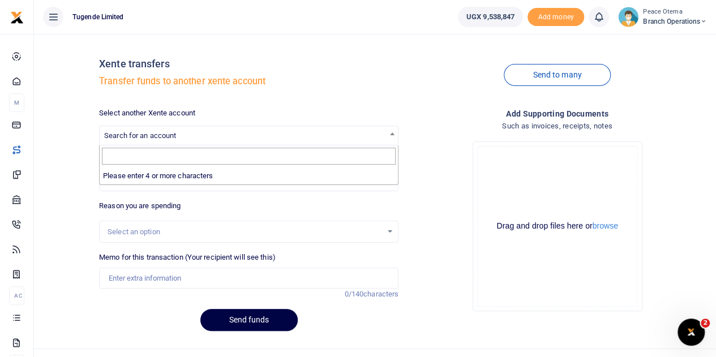
click at [164, 140] on span "Search for an account" at bounding box center [140, 135] width 72 height 8
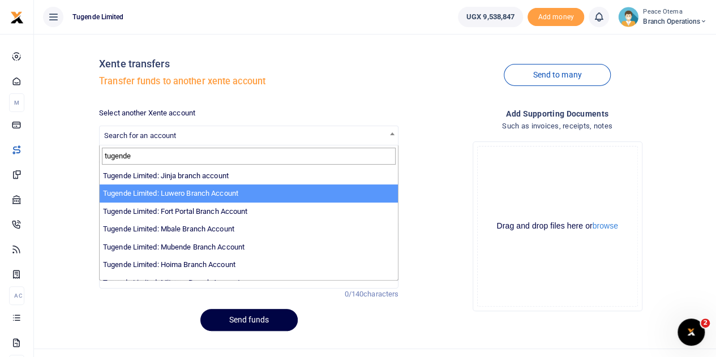
scroll to position [144, 0]
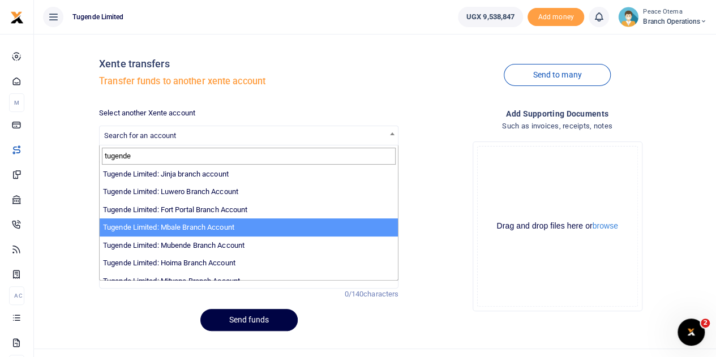
type input "tugende"
select select "3347"
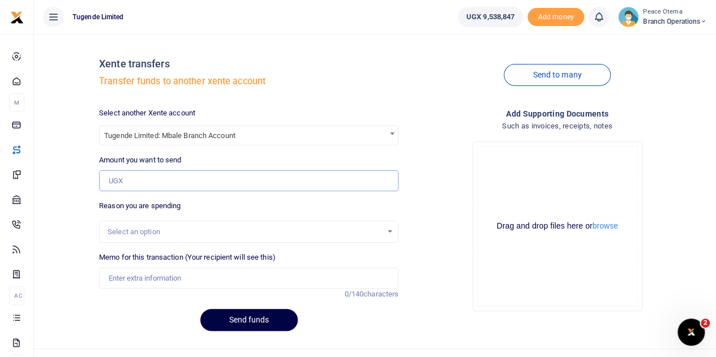
click at [146, 173] on input "Amount you want to send" at bounding box center [248, 180] width 299 height 21
click at [121, 179] on input "Amount you want to send" at bounding box center [248, 180] width 299 height 21
paste input "798,000.00"
type input "798,000"
click at [123, 283] on input "Memo for this transaction (Your recipient will see this)" at bounding box center [248, 278] width 299 height 21
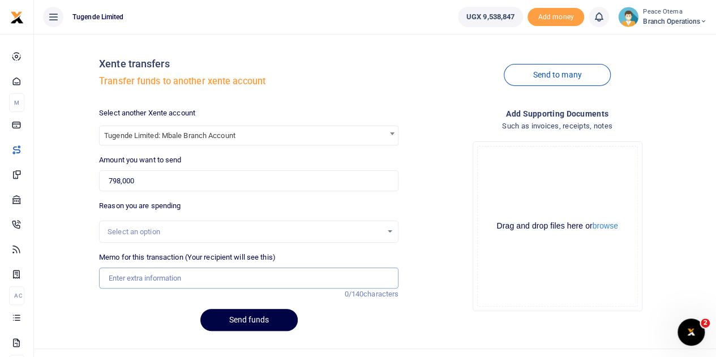
paste input "TLUG-016983"
click at [155, 282] on input "TLUG016983" at bounding box center [248, 278] width 299 height 21
type input "TLUG016983 TLUG016982 TLUG016964 Mbale branch expenses"
click at [222, 315] on button "Send funds" at bounding box center [248, 320] width 97 height 22
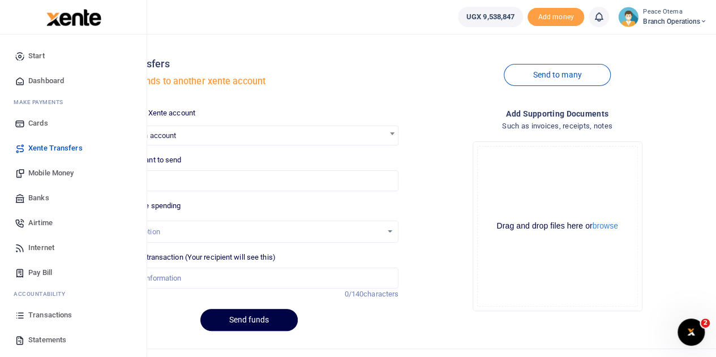
click at [41, 316] on span "Transactions" at bounding box center [50, 314] width 44 height 11
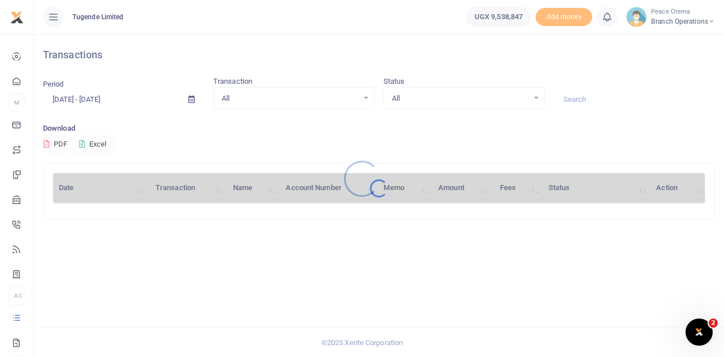
click at [568, 103] on div at bounding box center [362, 178] width 724 height 357
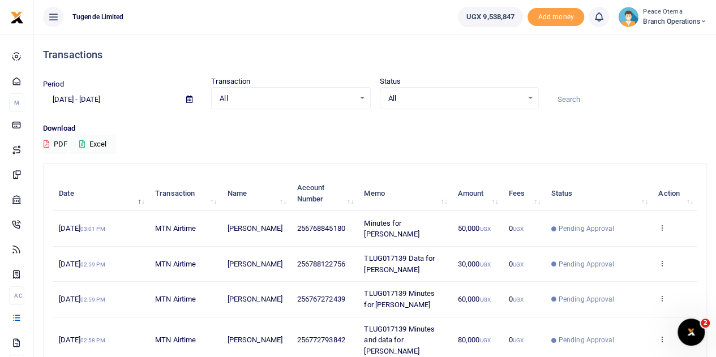
click at [569, 98] on input at bounding box center [627, 99] width 159 height 19
paste input "TLUG-016899"
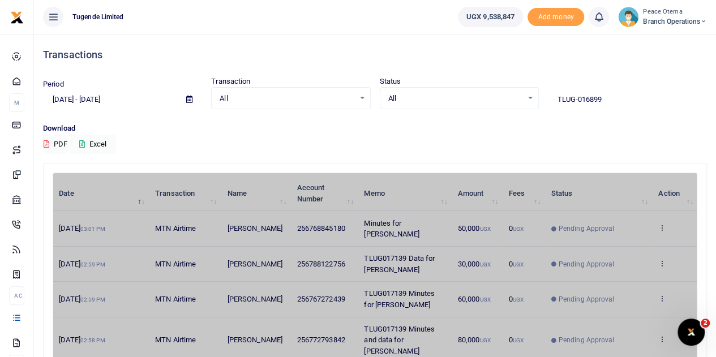
click at [569, 98] on input "TLUG-016899" at bounding box center [627, 99] width 159 height 19
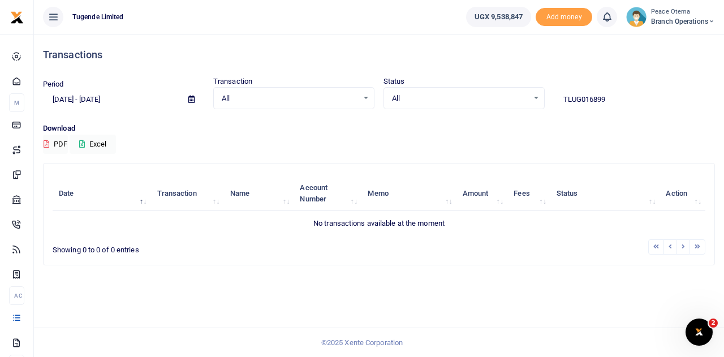
click at [609, 98] on input "TLUG016899" at bounding box center [634, 99] width 161 height 19
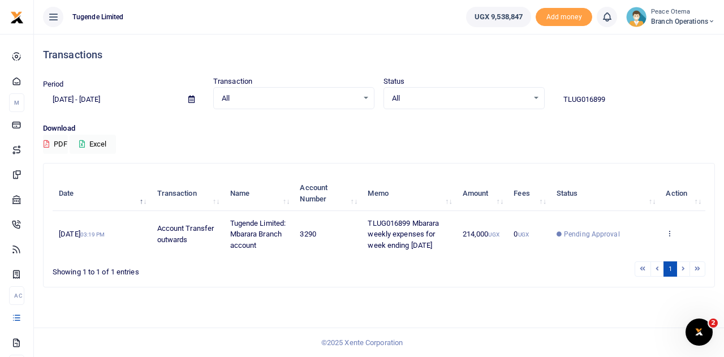
click at [609, 98] on input "TLUG016899" at bounding box center [634, 99] width 161 height 19
drag, startPoint x: 621, startPoint y: 100, endPoint x: 499, endPoint y: 94, distance: 122.3
click at [499, 94] on div "Period [DATE] - [DATE] Transaction All Select an option... All Airtime Internet…" at bounding box center [378, 92] width 681 height 33
paste input "-017027"
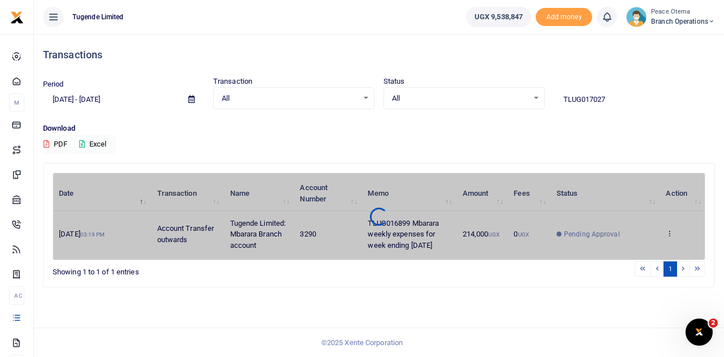
click at [611, 101] on input "TLUG017027" at bounding box center [634, 99] width 161 height 19
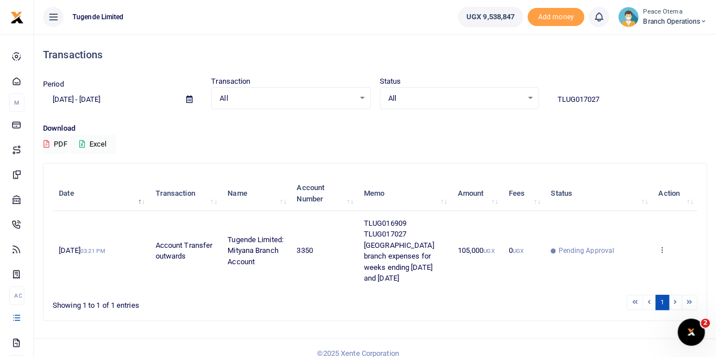
drag, startPoint x: 608, startPoint y: 101, endPoint x: 491, endPoint y: 98, distance: 117.2
click at [491, 98] on div "Period [DATE] - [DATE] Transaction All Select an option... All Airtime Internet…" at bounding box center [374, 92] width 673 height 33
paste input "-016930"
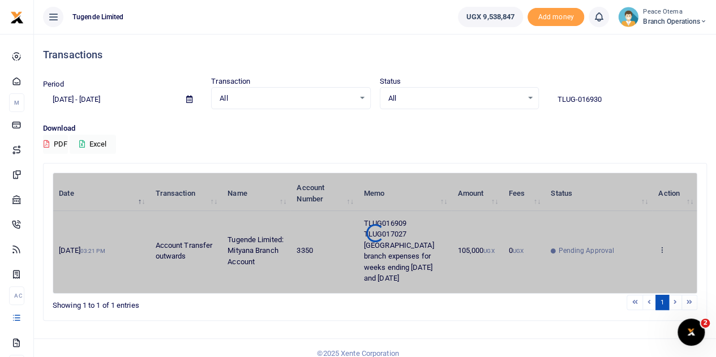
click at [491, 98] on span "All" at bounding box center [455, 98] width 134 height 11
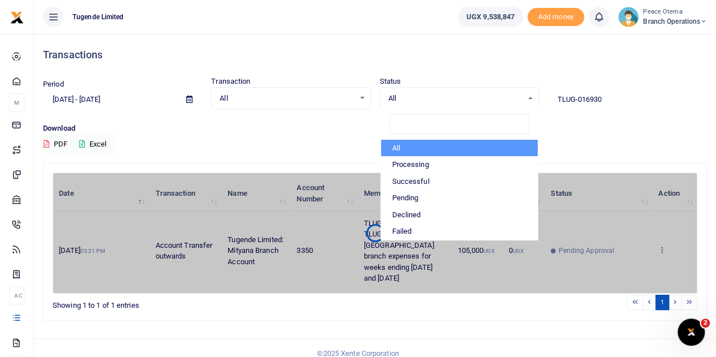
click at [578, 98] on input "TLUG-016930" at bounding box center [627, 99] width 159 height 19
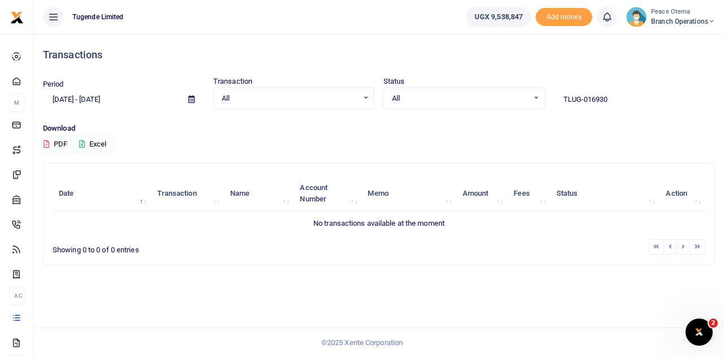
click at [583, 98] on input "TLUG-016930" at bounding box center [634, 99] width 161 height 19
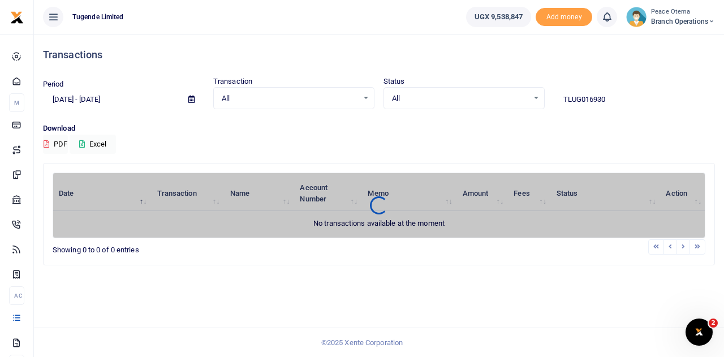
click at [607, 99] on input "TLUG016930" at bounding box center [634, 99] width 161 height 19
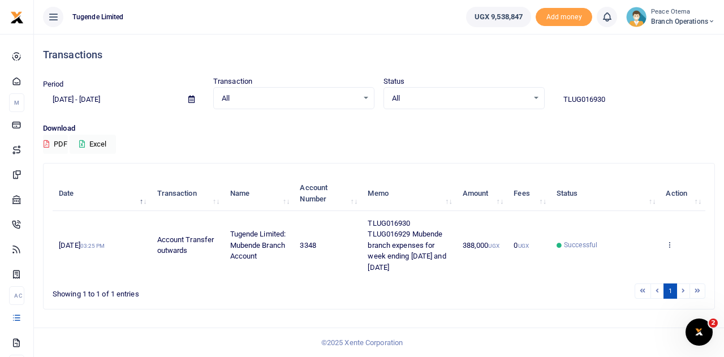
drag, startPoint x: 609, startPoint y: 97, endPoint x: 506, endPoint y: 96, distance: 103.5
click at [506, 96] on div "Period [DATE] - [DATE] Transaction All Select an option... All Airtime Internet…" at bounding box center [378, 92] width 681 height 33
paste input "-017084"
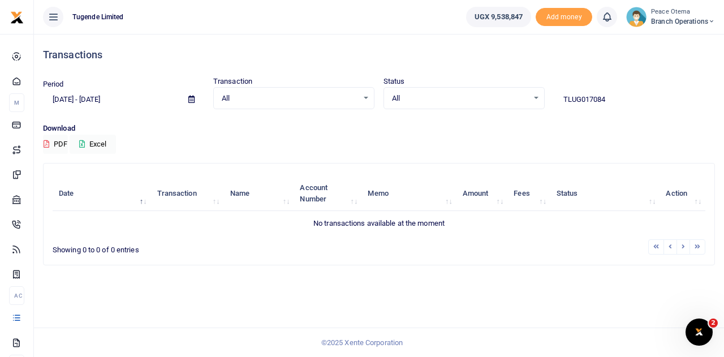
click at [607, 97] on input "TLUG017084" at bounding box center [634, 99] width 161 height 19
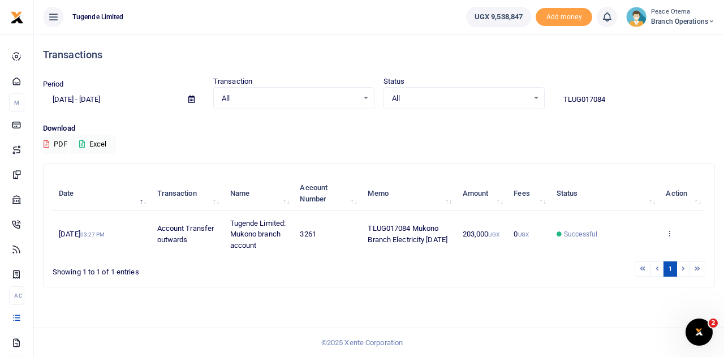
drag, startPoint x: 618, startPoint y: 100, endPoint x: 497, endPoint y: 96, distance: 121.7
click at [497, 96] on div "Period [DATE] - [DATE] Transaction All Select an option... All Airtime Internet…" at bounding box center [378, 92] width 681 height 33
paste input "-017083"
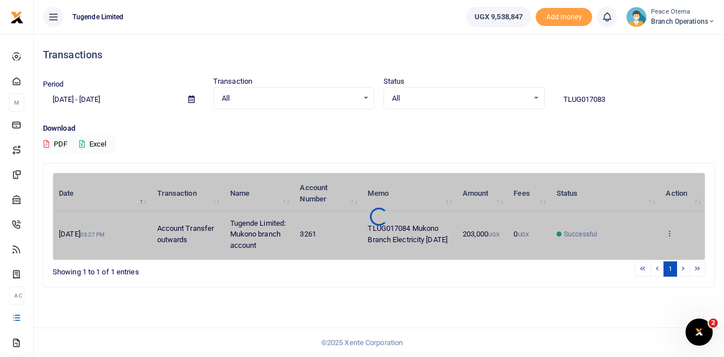
click at [607, 99] on input "TLUG017083" at bounding box center [634, 99] width 161 height 19
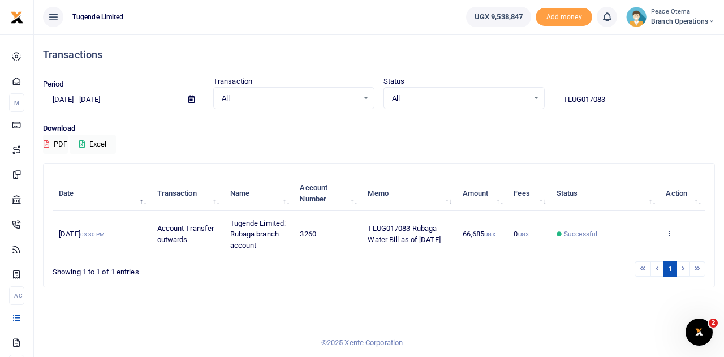
drag, startPoint x: 610, startPoint y: 97, endPoint x: 501, endPoint y: 96, distance: 108.6
click at [501, 96] on div "Period [DATE] - [DATE] Transaction All Select an option... All Airtime Internet…" at bounding box center [378, 92] width 681 height 33
paste input "-017082"
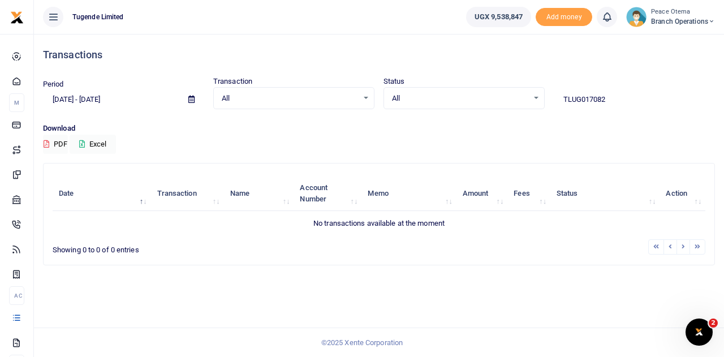
click at [609, 97] on input "TLUG017082" at bounding box center [634, 99] width 161 height 19
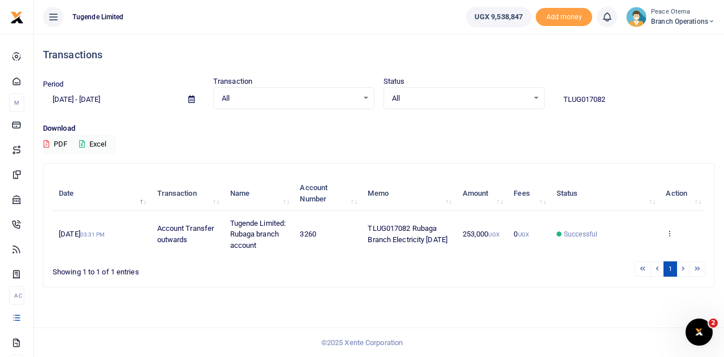
drag, startPoint x: 611, startPoint y: 98, endPoint x: 491, endPoint y: 85, distance: 120.6
click at [491, 85] on div "Period [DATE] - [DATE] Transaction All Select an option... All Airtime Internet…" at bounding box center [378, 92] width 681 height 33
paste input "-017081"
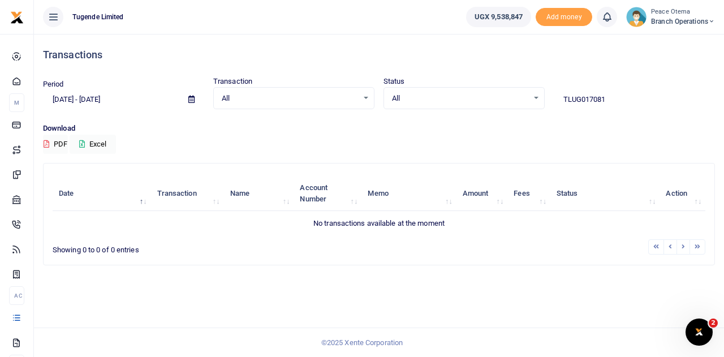
click at [611, 97] on input "TLUG017081" at bounding box center [634, 99] width 161 height 19
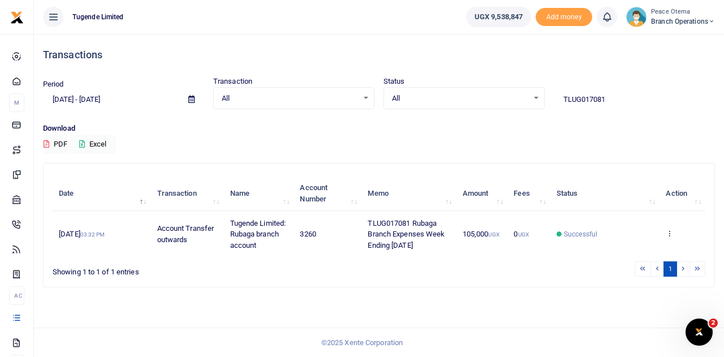
drag, startPoint x: 618, startPoint y: 102, endPoint x: 474, endPoint y: 98, distance: 143.8
click at [474, 98] on div "Period [DATE] - [DATE] Transaction All Select an option... All Airtime Internet…" at bounding box center [378, 92] width 681 height 33
paste input "-016968"
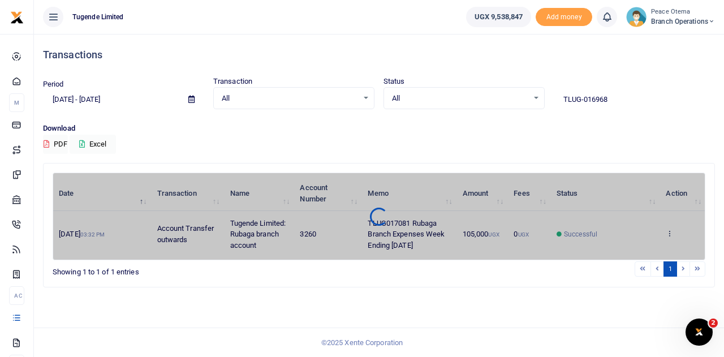
click at [474, 98] on span "All" at bounding box center [460, 98] width 136 height 11
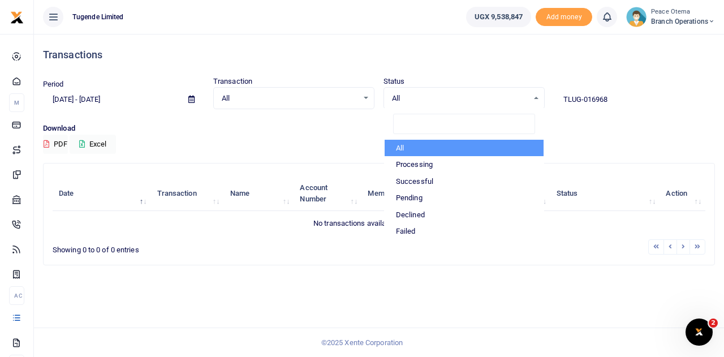
click at [583, 98] on input "TLUG-016968" at bounding box center [634, 99] width 161 height 19
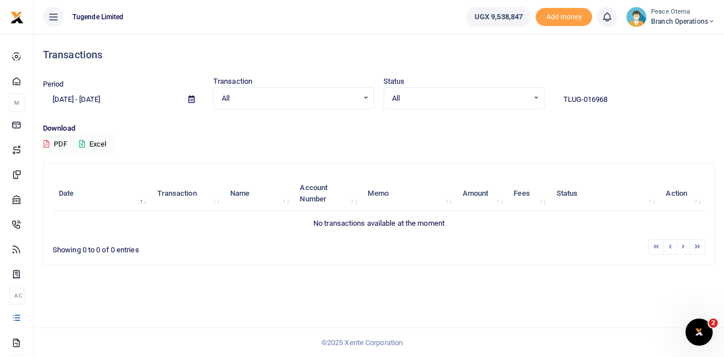
click at [585, 99] on input "TLUG-016968" at bounding box center [634, 99] width 161 height 19
click at [610, 97] on input "TLUG016968" at bounding box center [634, 99] width 161 height 19
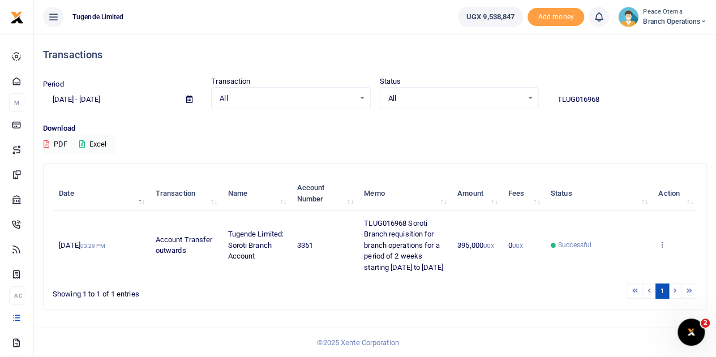
drag, startPoint x: 607, startPoint y: 98, endPoint x: 501, endPoint y: 105, distance: 106.0
click at [501, 105] on div "Period [DATE] - [DATE] Transaction All Select an option... All Airtime Internet…" at bounding box center [374, 92] width 673 height 33
paste input "-01687"
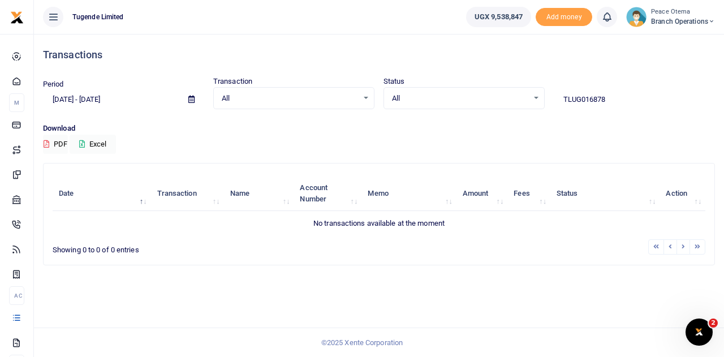
click at [607, 96] on input "TLUG016878" at bounding box center [634, 99] width 161 height 19
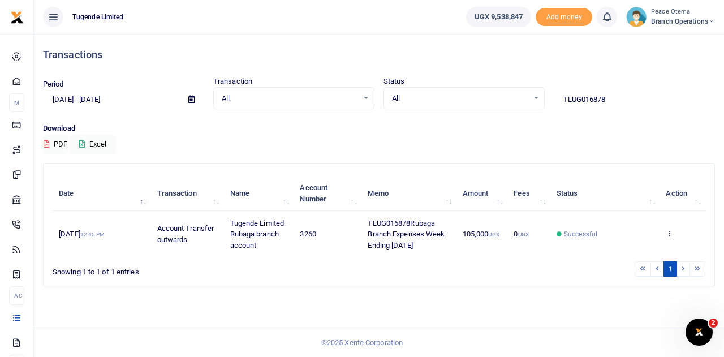
drag, startPoint x: 613, startPoint y: 98, endPoint x: 499, endPoint y: 107, distance: 114.6
click at [499, 107] on div "Period [DATE] - [DATE] Transaction All Select an option... All Airtime Internet…" at bounding box center [378, 92] width 681 height 33
paste input "-01673"
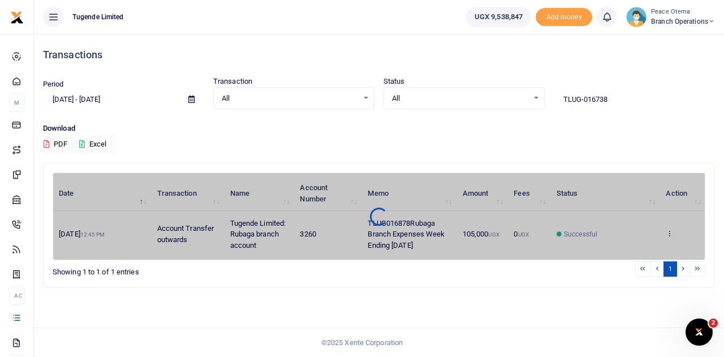
click at [499, 107] on div "All Select an option... All Processing Successful Pending Declined Failed" at bounding box center [464, 98] width 161 height 23
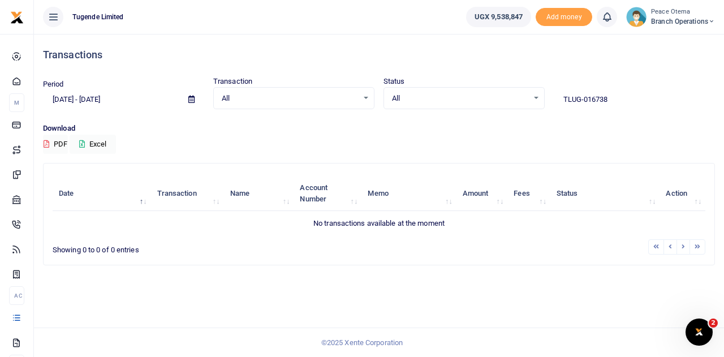
click at [584, 98] on input "TLUG-016738" at bounding box center [634, 99] width 161 height 19
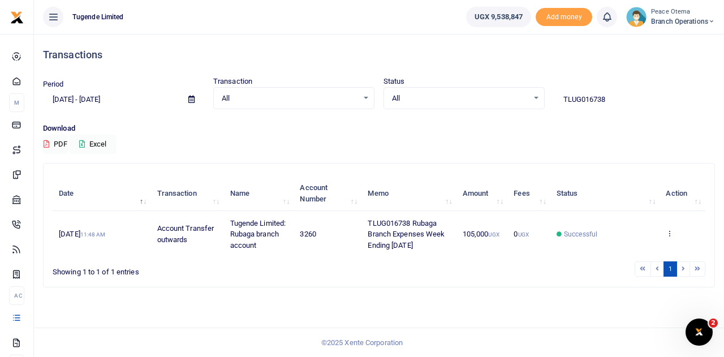
click at [609, 98] on input "TLUG016738" at bounding box center [634, 99] width 161 height 19
drag, startPoint x: 608, startPoint y: 100, endPoint x: 513, endPoint y: 108, distance: 95.9
click at [513, 108] on div "Period [DATE] - [DATE] Transaction All Select an option... All Airtime Internet…" at bounding box center [378, 92] width 681 height 33
paste input "-016634"
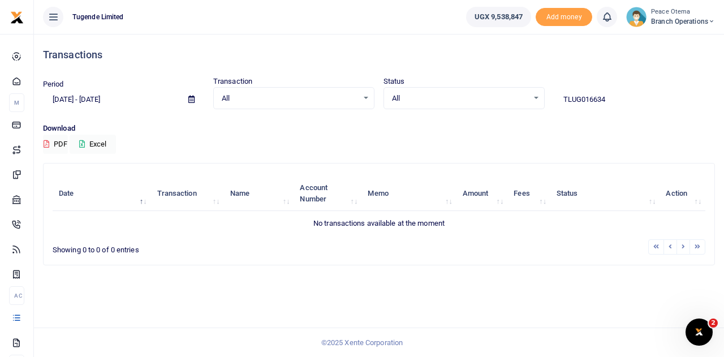
click at [609, 98] on input "TLUG016634" at bounding box center [634, 99] width 161 height 19
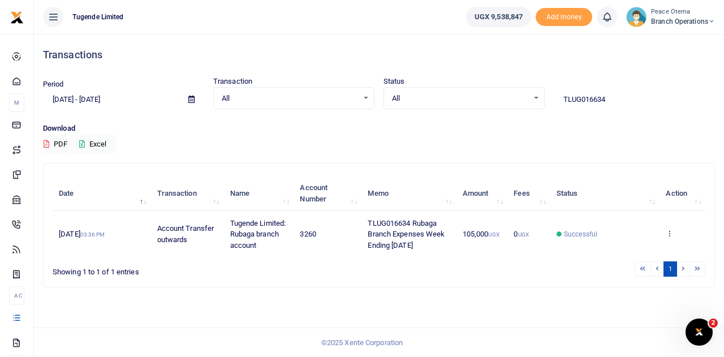
drag, startPoint x: 614, startPoint y: 100, endPoint x: 467, endPoint y: 109, distance: 146.8
click at [467, 109] on div "Period [DATE] - [DATE] Transaction All Select an option... All Airtime Internet…" at bounding box center [378, 99] width 681 height 47
paste input "-017119"
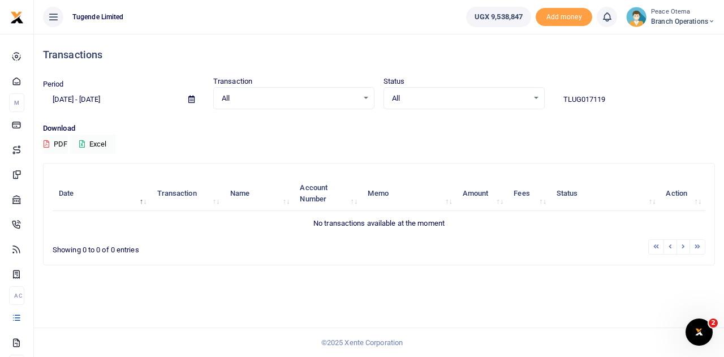
click at [609, 98] on input "TLUG017119" at bounding box center [634, 99] width 161 height 19
type input "TLUG017119"
